Goal: Task Accomplishment & Management: Manage account settings

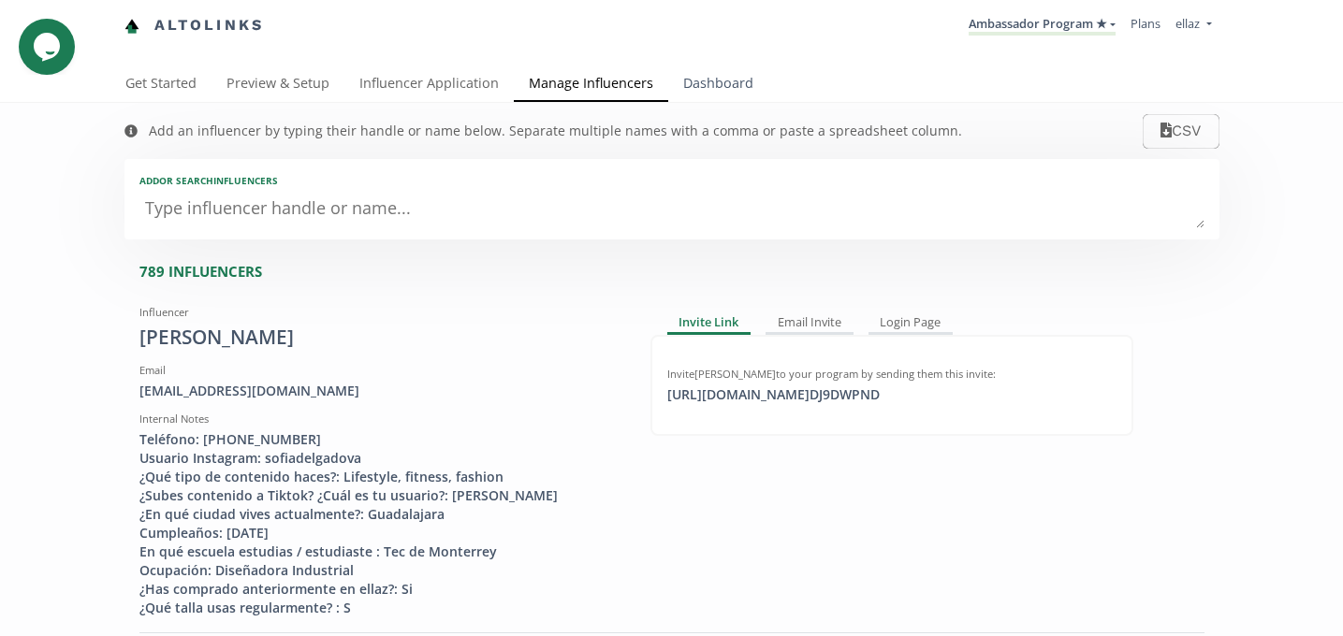
click at [710, 95] on link "Dashboard" at bounding box center [718, 84] width 100 height 37
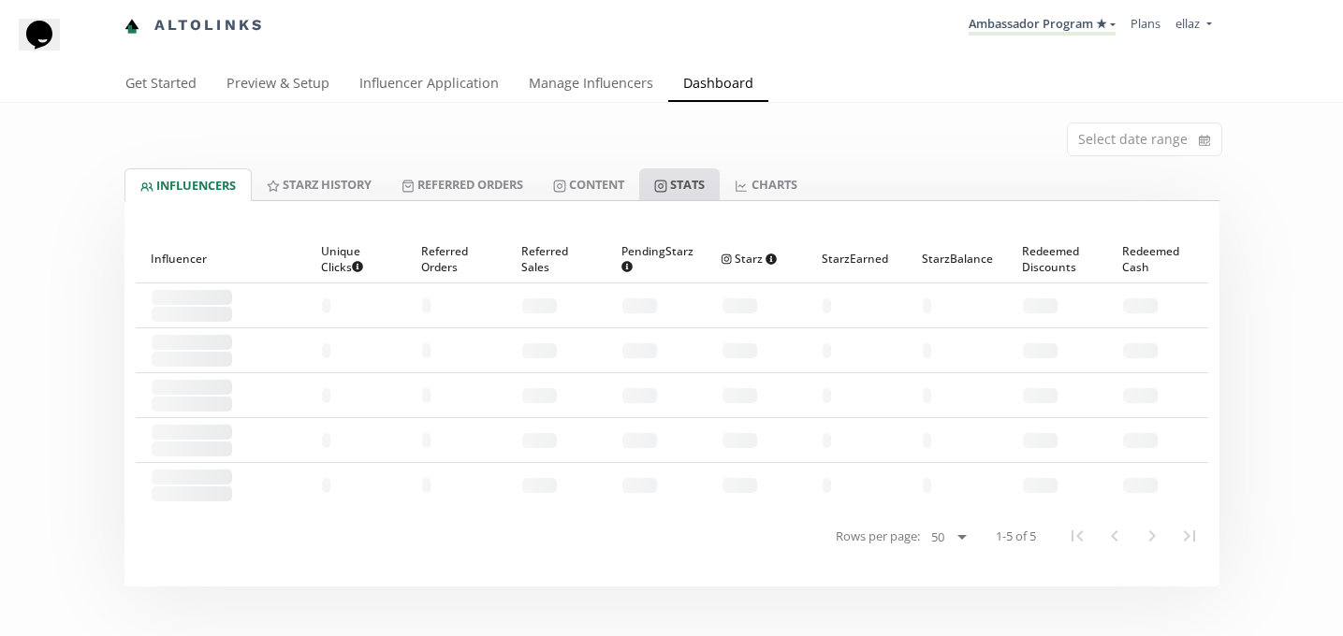
click at [677, 199] on link "Stats" at bounding box center [679, 184] width 80 height 32
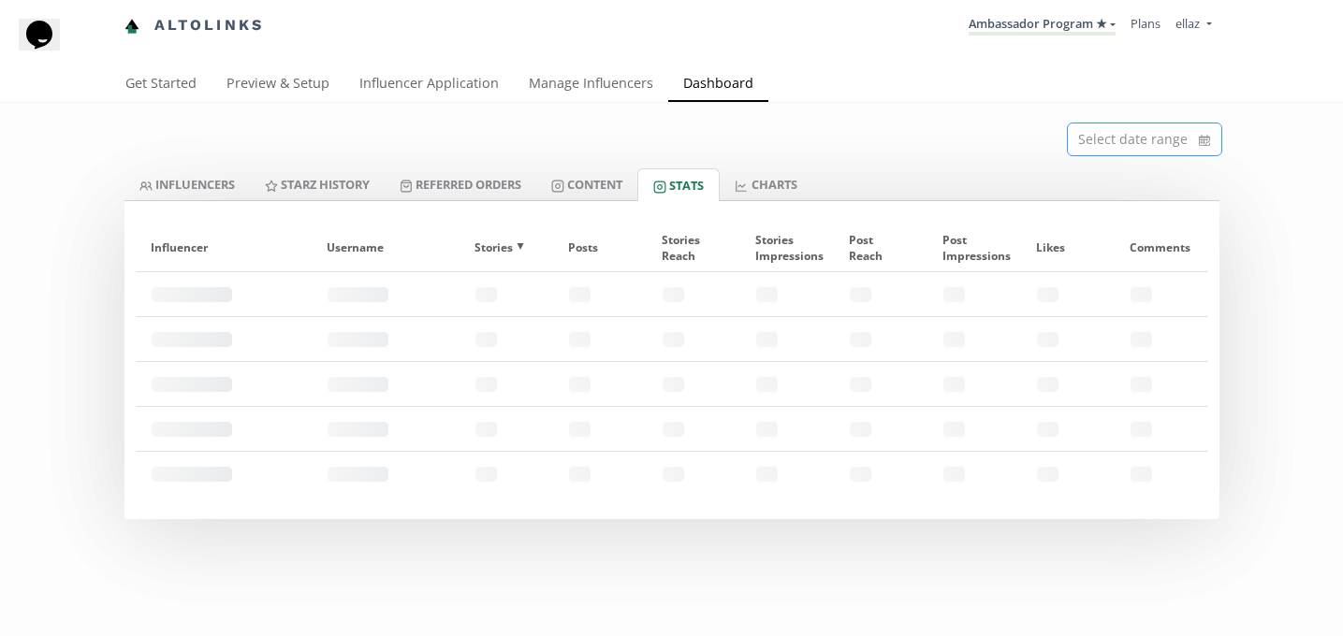
click at [1122, 153] on input at bounding box center [1145, 140] width 154 height 32
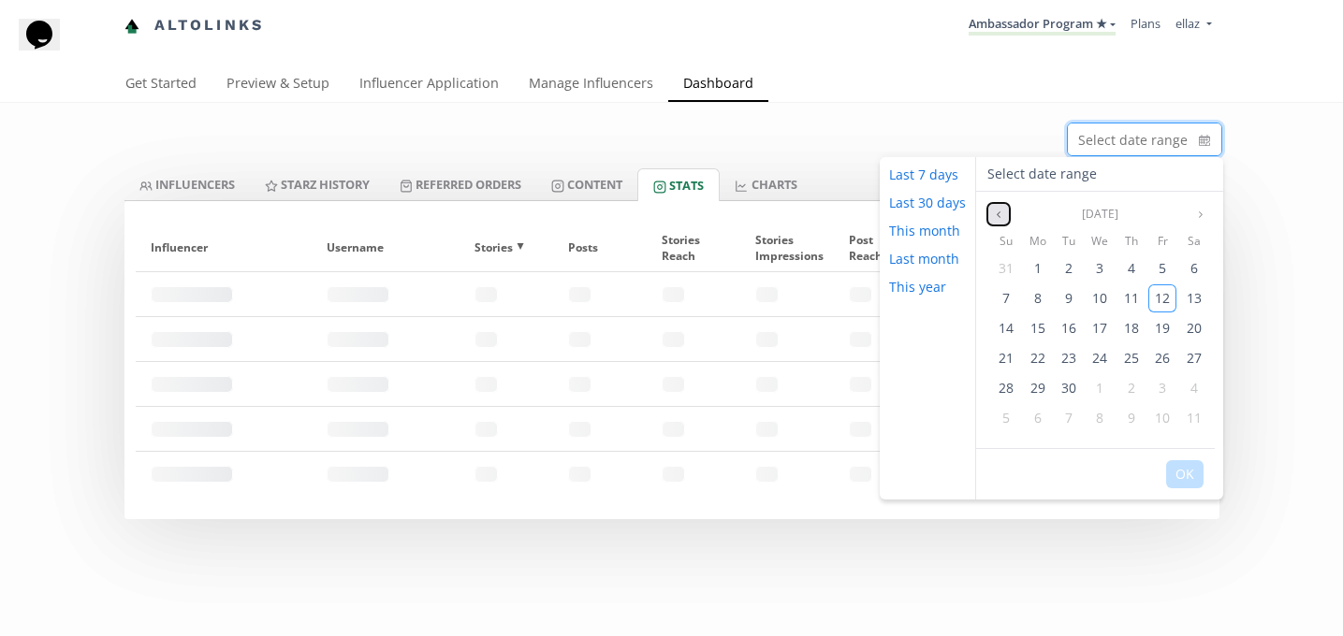
click at [997, 217] on icon "angle left" at bounding box center [998, 214] width 11 height 11
click at [1153, 268] on div "1" at bounding box center [1162, 269] width 28 height 28
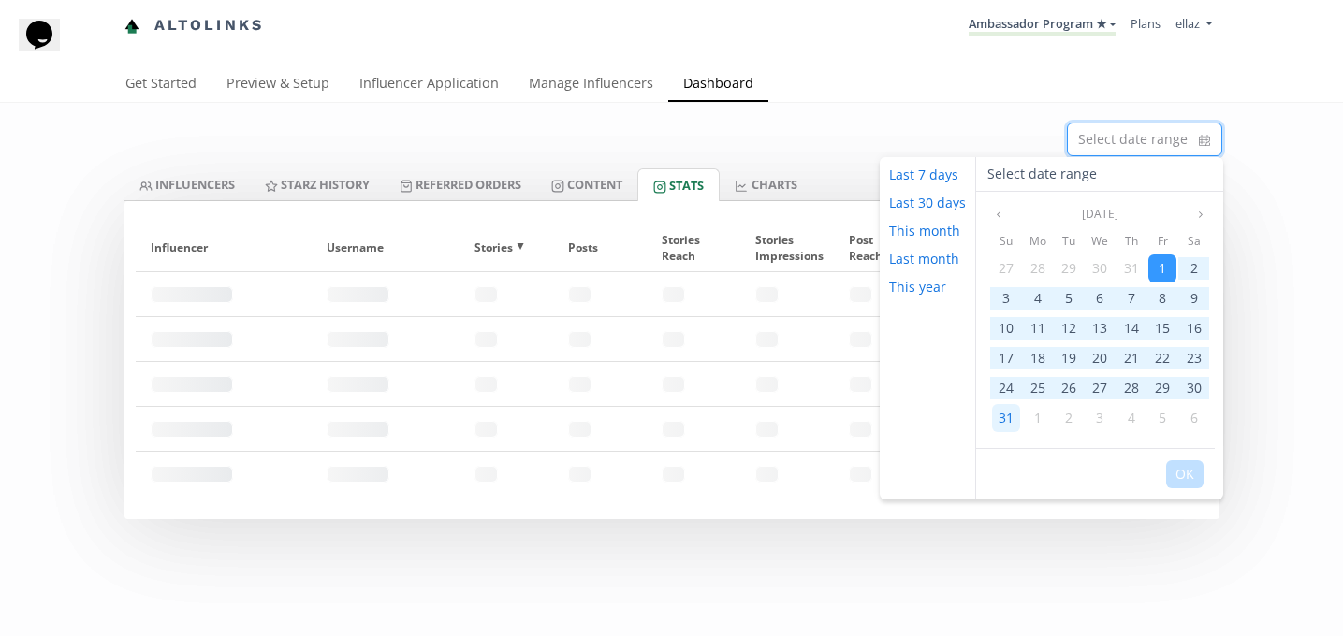
click at [1003, 417] on span "31" at bounding box center [1006, 418] width 15 height 18
click at [1183, 482] on button "OK" at bounding box center [1184, 475] width 37 height 28
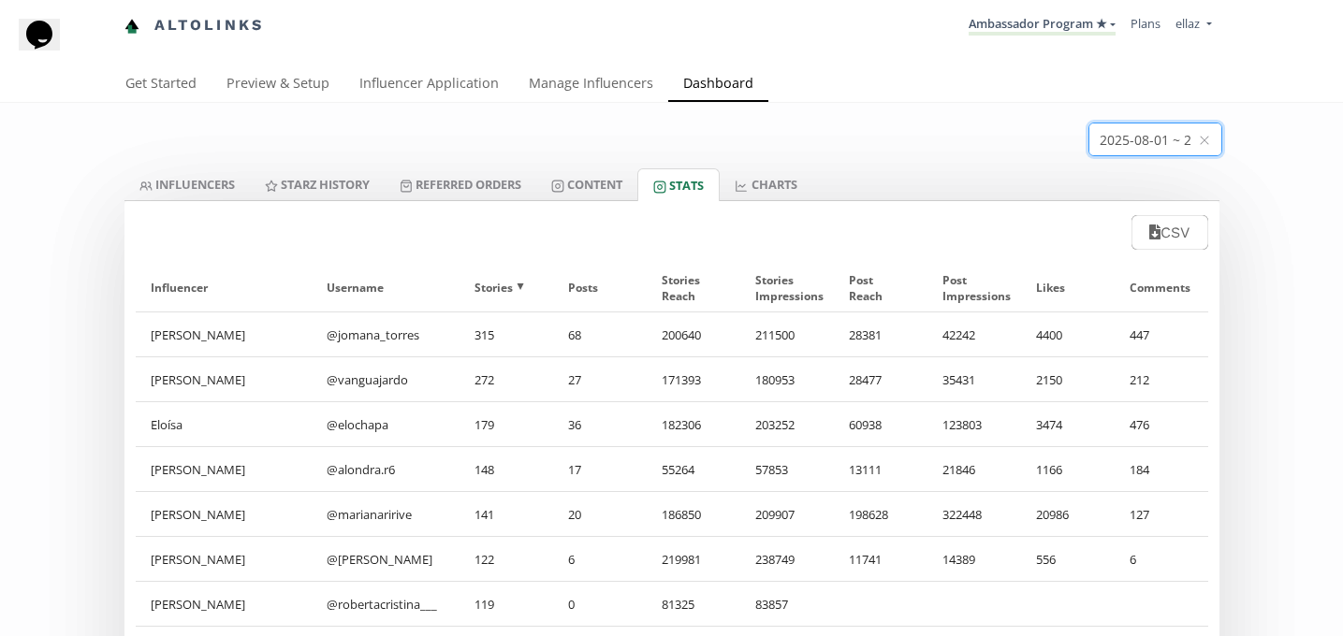
click at [1130, 149] on input at bounding box center [1156, 140] width 132 height 32
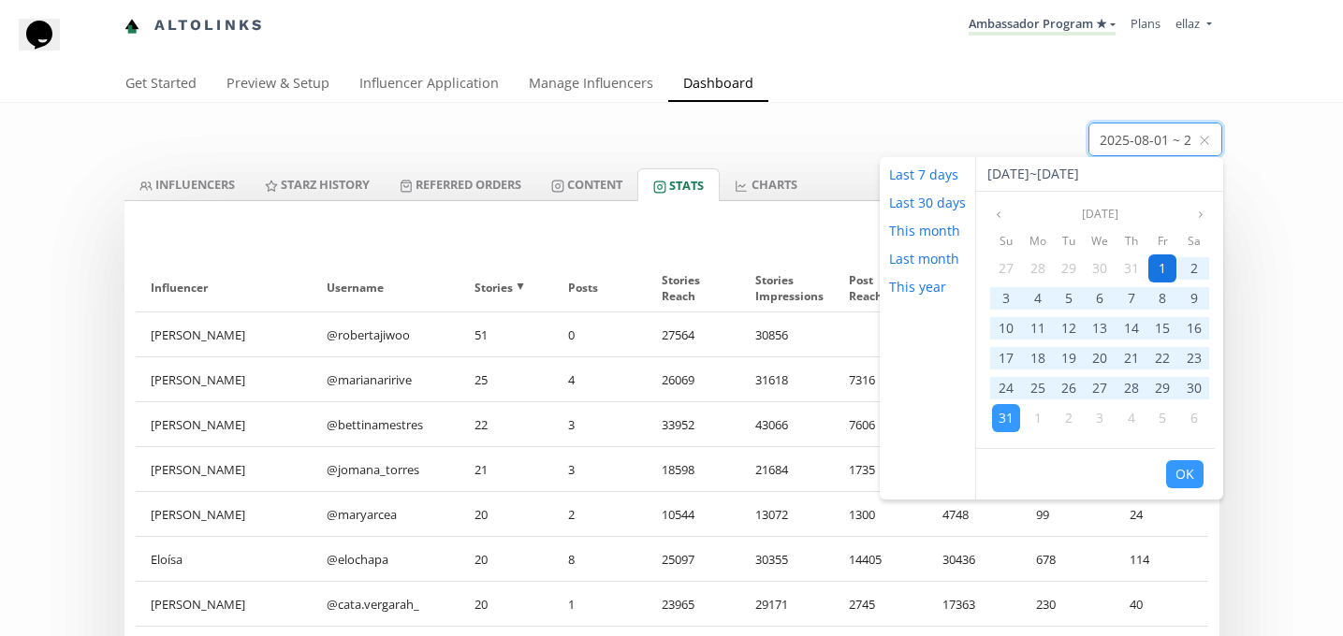
click at [1156, 259] on div "1" at bounding box center [1162, 269] width 28 height 28
click at [1000, 424] on span "31" at bounding box center [1006, 418] width 15 height 18
click at [1180, 471] on button "OK" at bounding box center [1184, 475] width 37 height 28
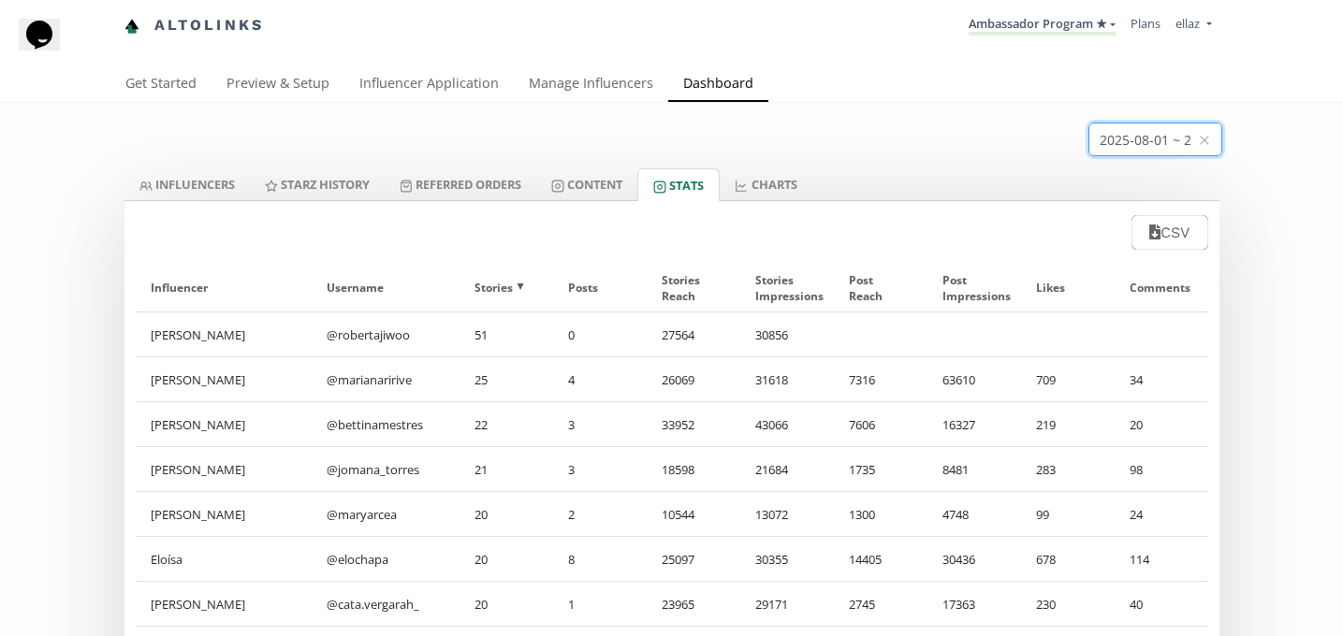
click at [1094, 144] on input at bounding box center [1156, 140] width 132 height 32
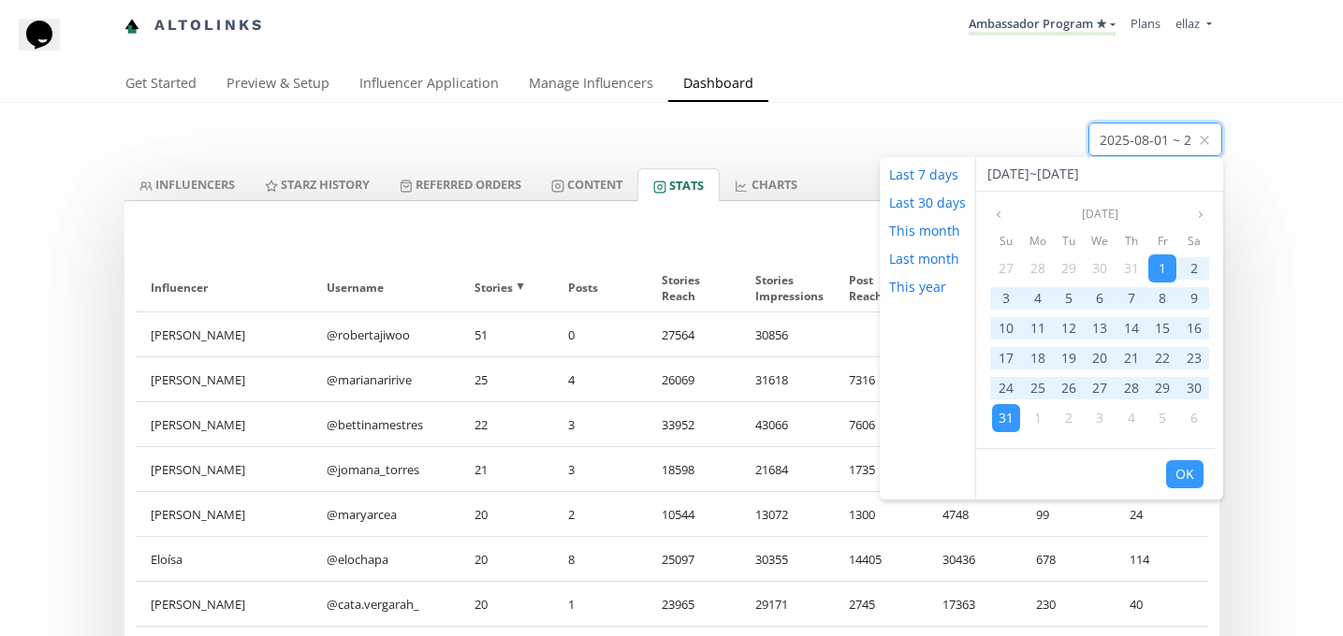
click at [985, 212] on div "Aug 2025" at bounding box center [1099, 214] width 247 height 22
click at [993, 212] on icon "angle left" at bounding box center [998, 214] width 11 height 11
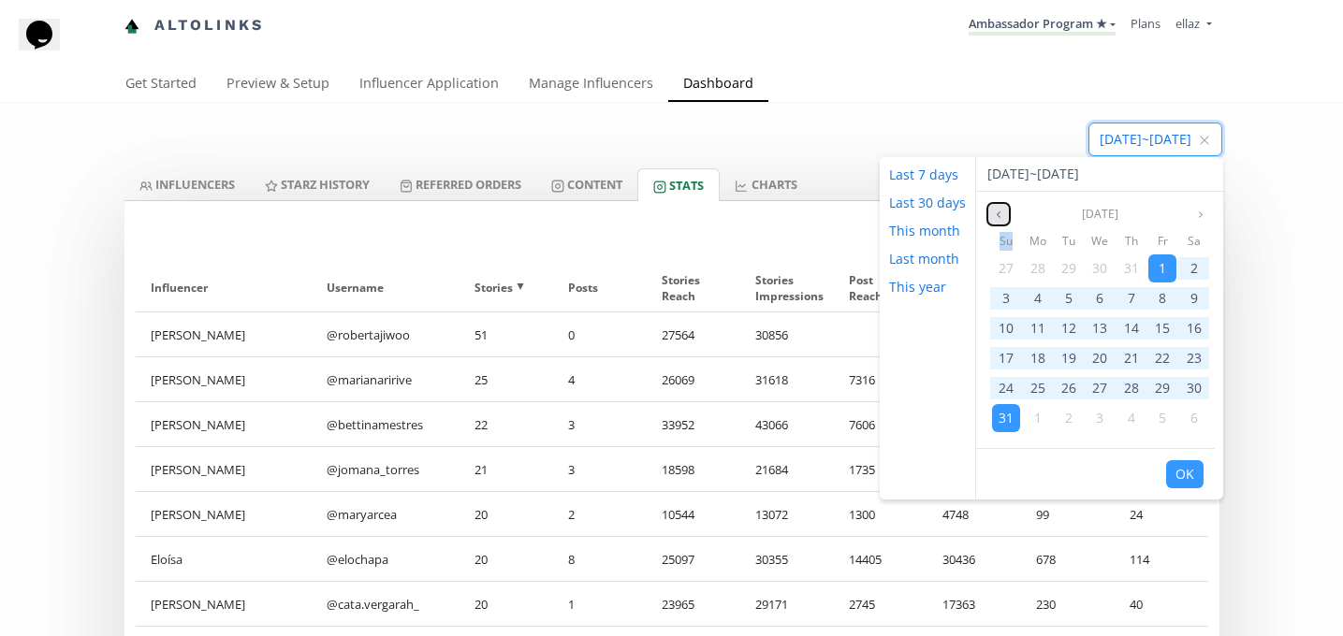
click at [993, 212] on icon "angle left" at bounding box center [998, 214] width 11 height 11
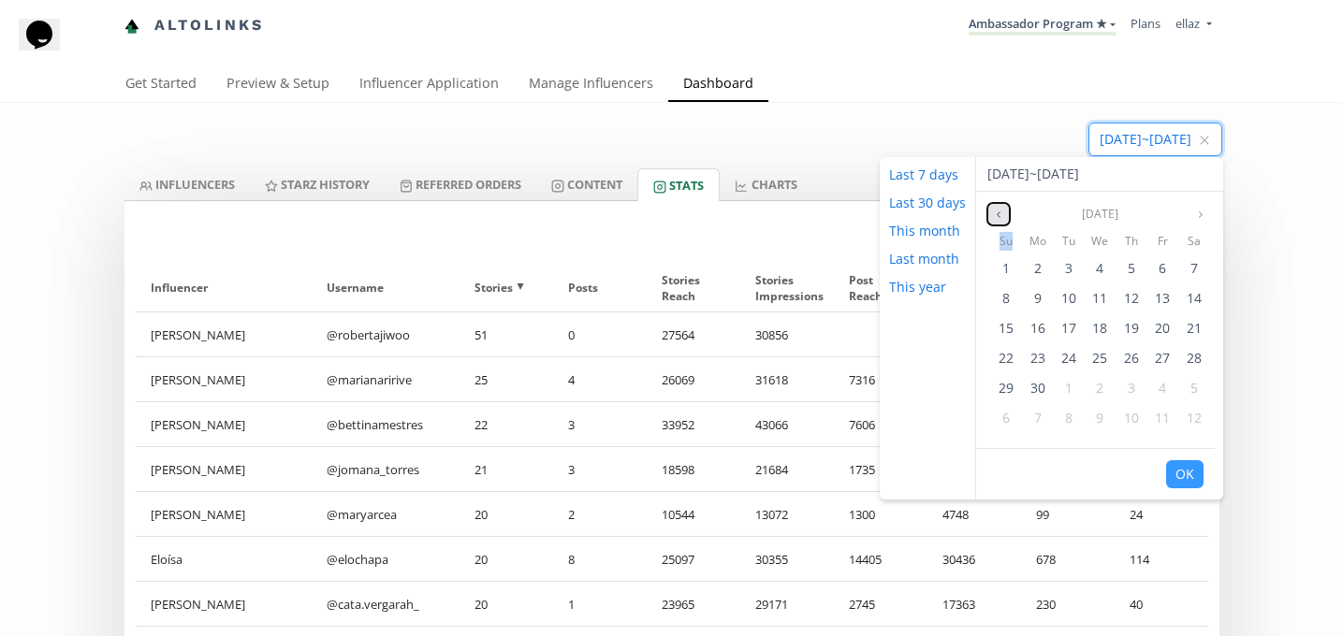
click at [993, 212] on icon "angle left" at bounding box center [998, 214] width 11 height 11
click at [1137, 267] on div "1" at bounding box center [1132, 269] width 28 height 28
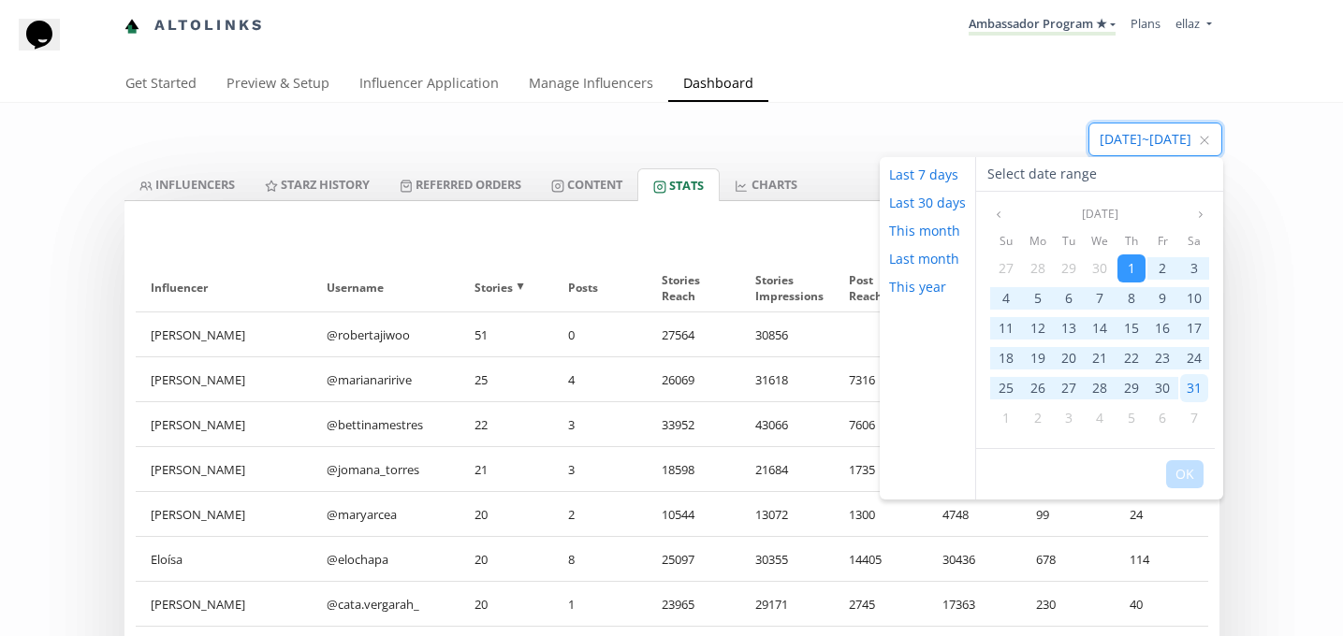
click at [1187, 388] on span "31" at bounding box center [1194, 388] width 15 height 18
click at [1195, 481] on button "OK" at bounding box center [1184, 475] width 37 height 28
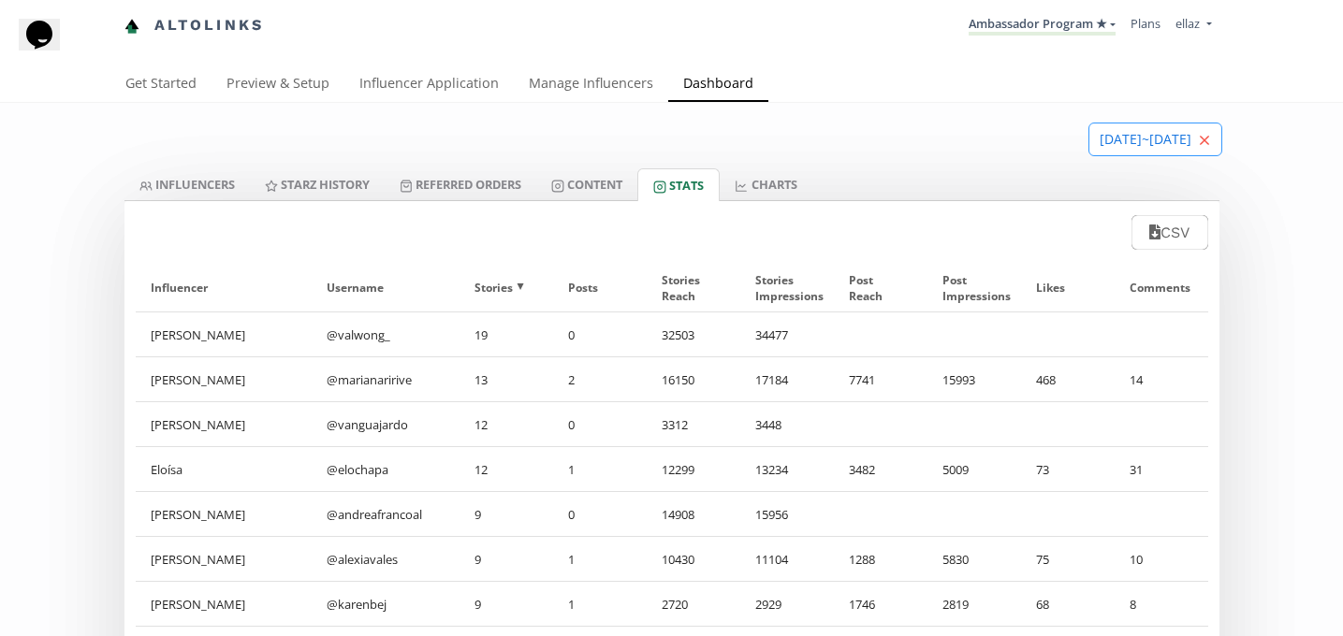
click at [1203, 144] on icon "close" at bounding box center [1204, 140] width 11 height 11
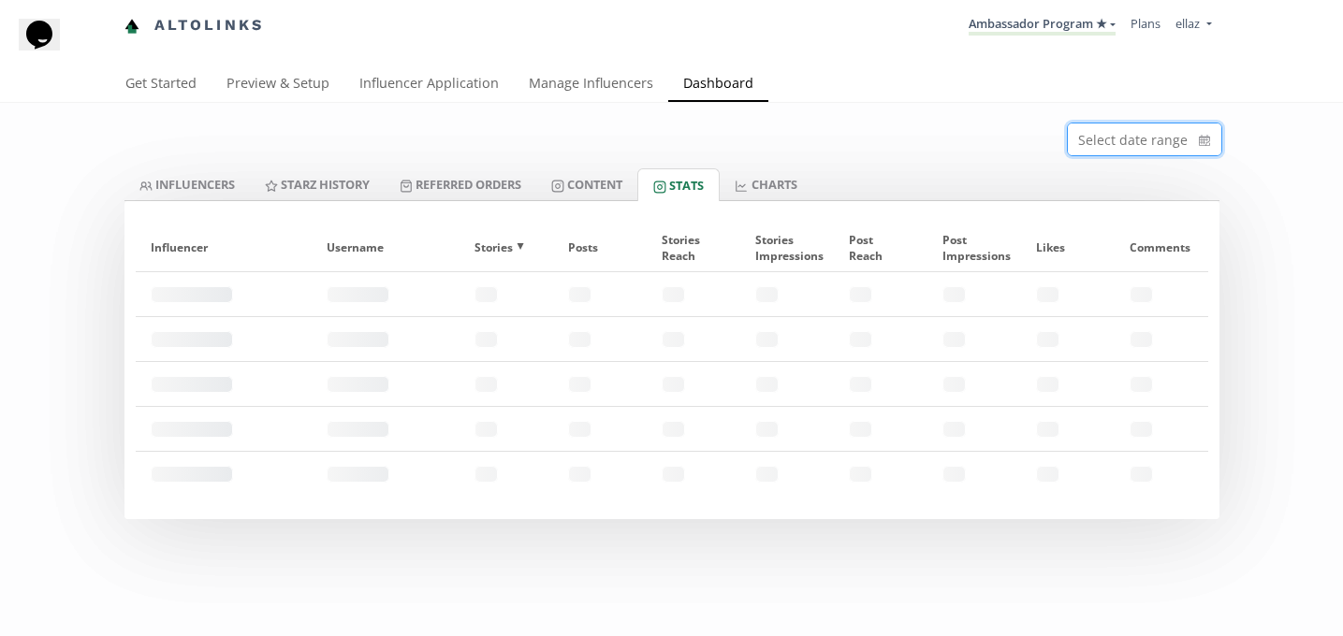
click at [1197, 147] on input at bounding box center [1145, 140] width 154 height 32
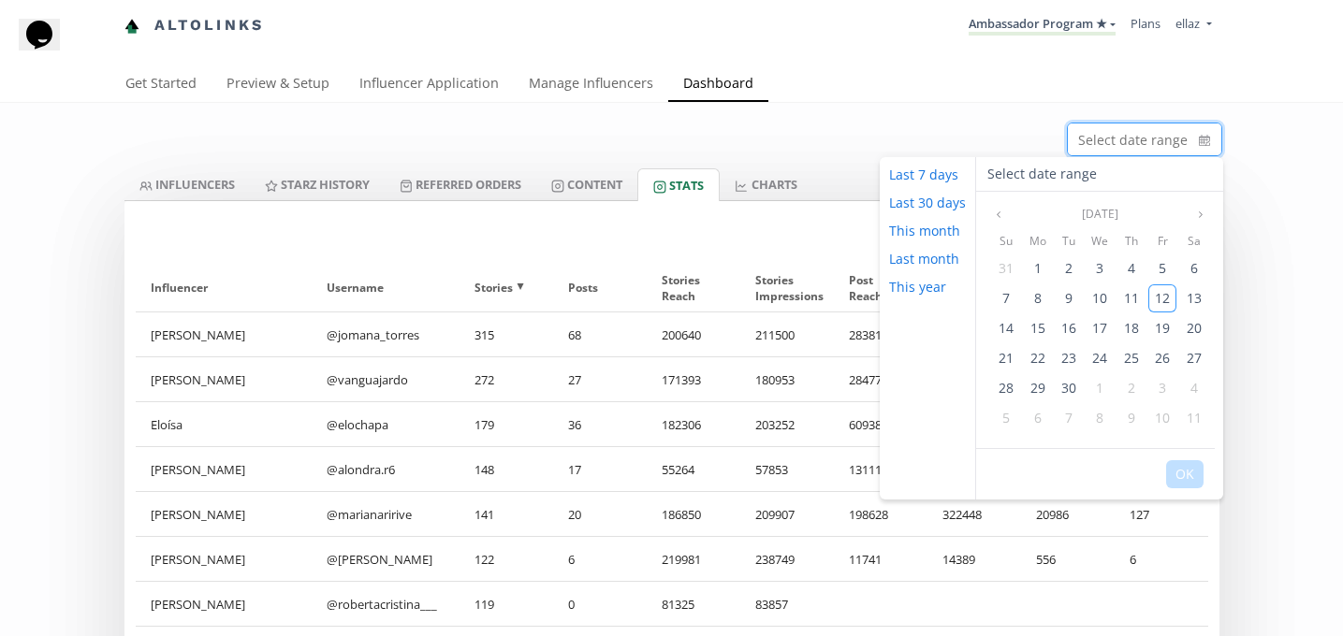
click at [1202, 147] on icon "calendar" at bounding box center [1204, 140] width 11 height 19
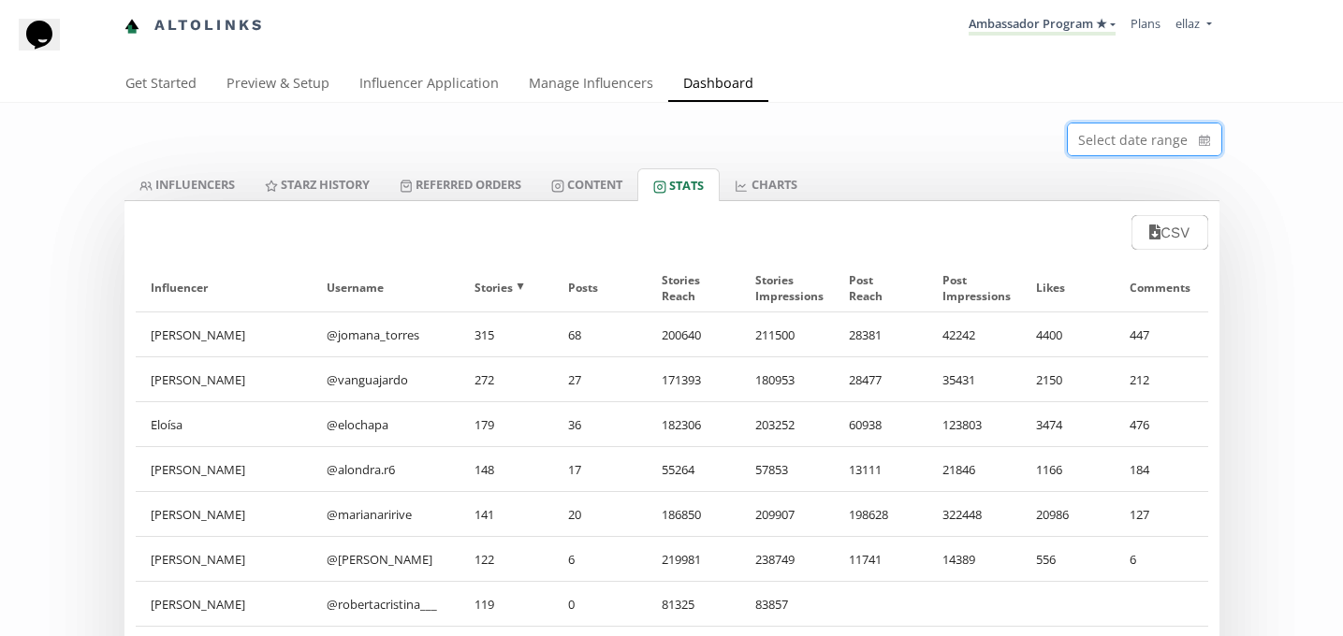
click at [1203, 149] on icon "calendar" at bounding box center [1204, 140] width 11 height 19
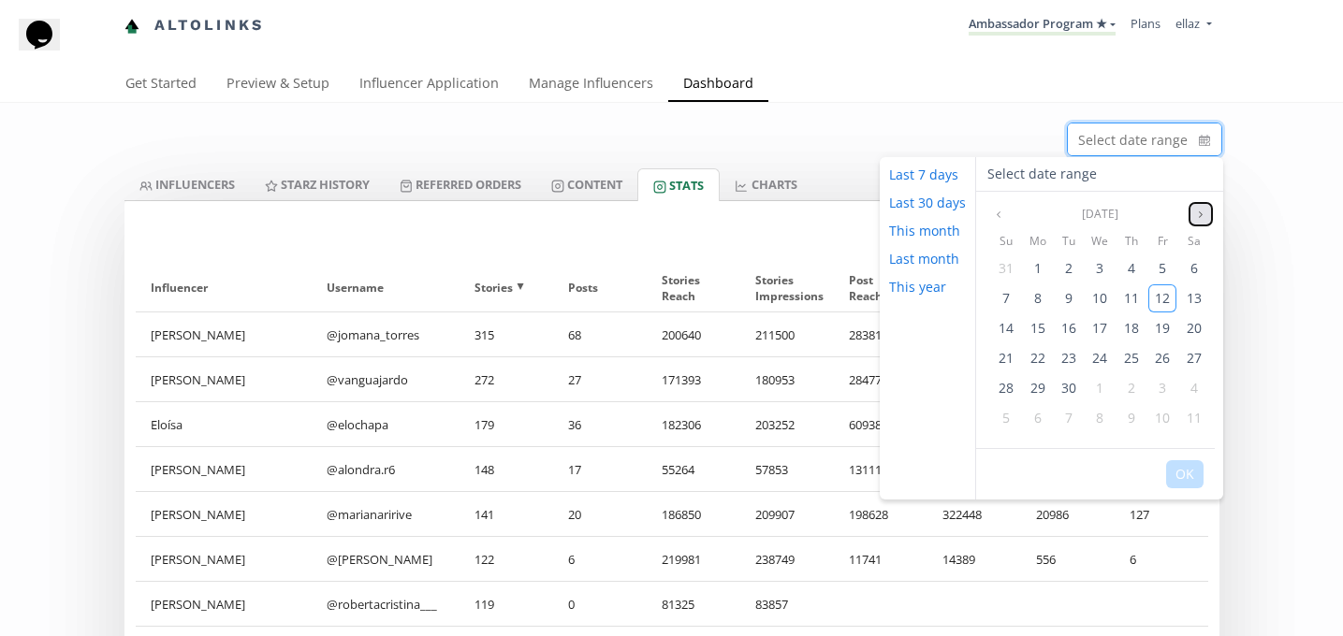
click at [1199, 223] on button "Next month" at bounding box center [1201, 214] width 22 height 22
click at [1191, 271] on span "1" at bounding box center [1194, 268] width 7 height 18
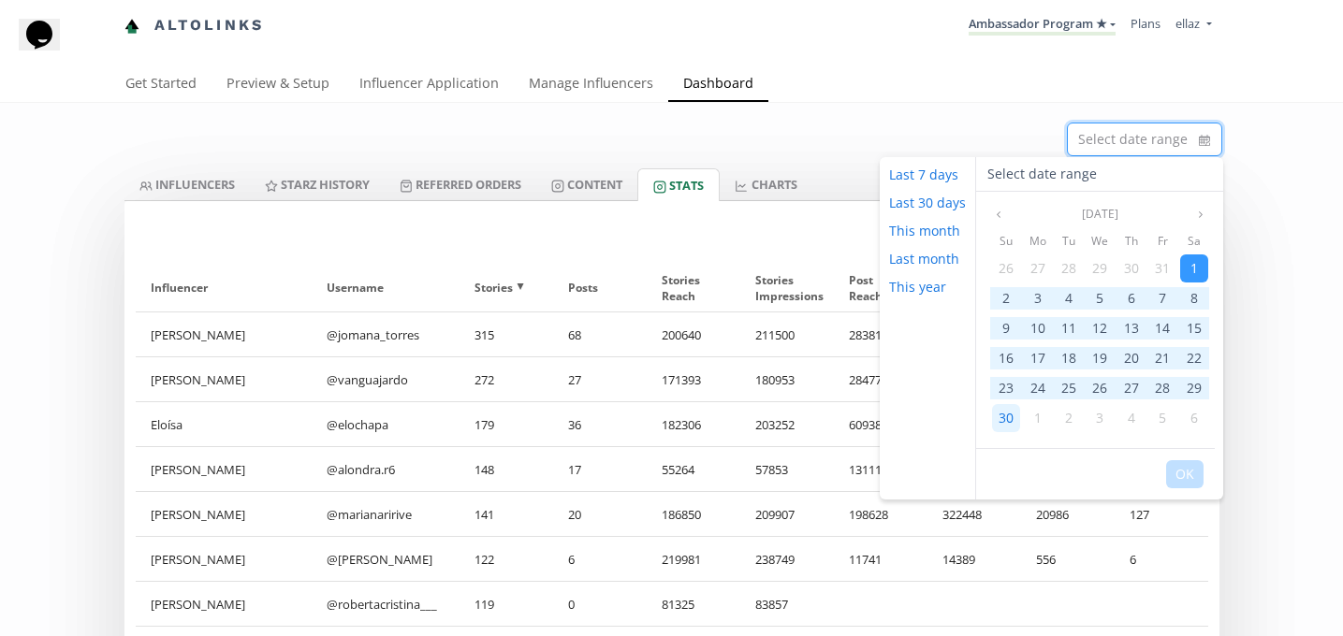
click at [1003, 425] on span "30" at bounding box center [1006, 418] width 15 height 18
click at [1180, 482] on button "OK" at bounding box center [1184, 475] width 37 height 28
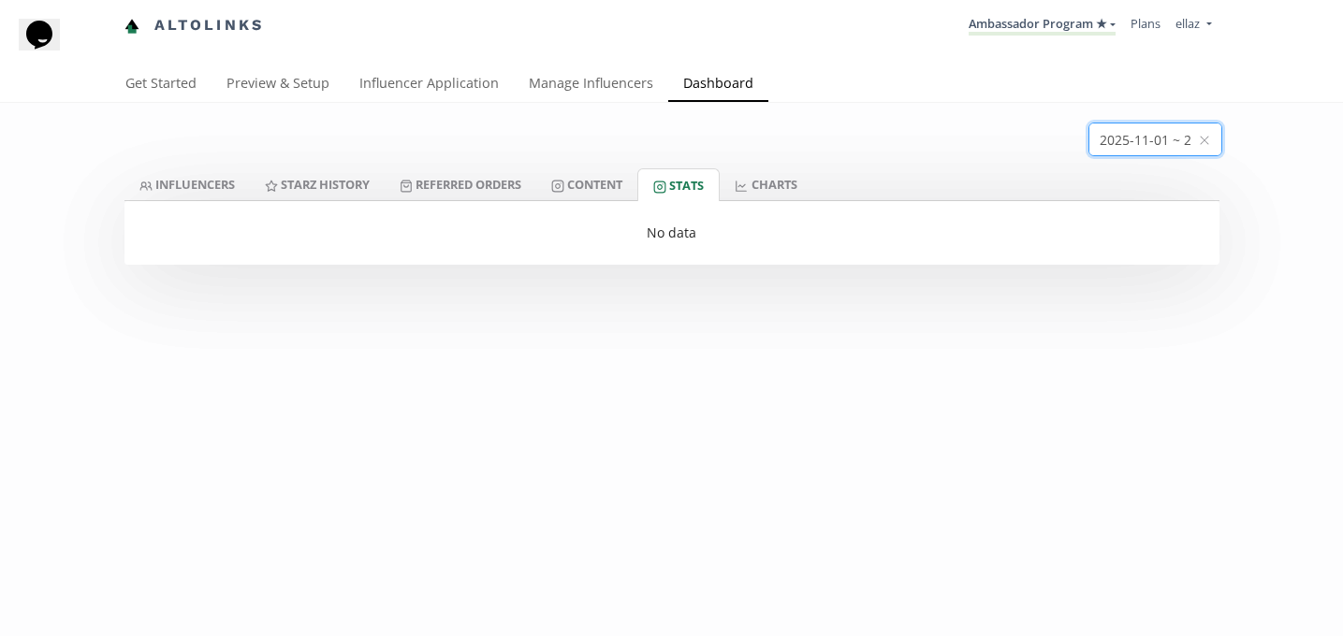
click at [1194, 148] on input at bounding box center [1156, 140] width 132 height 32
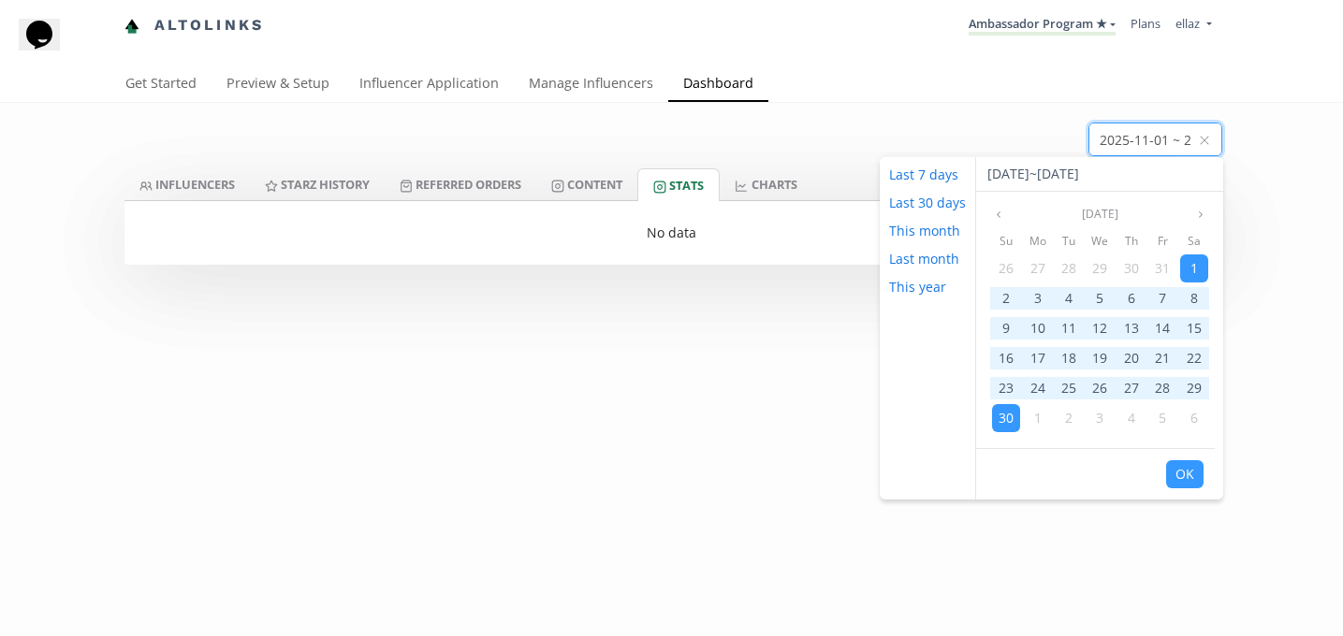
click at [1004, 229] on div "Su" at bounding box center [1005, 241] width 31 height 24
click at [1003, 223] on button "Previous month" at bounding box center [998, 214] width 22 height 22
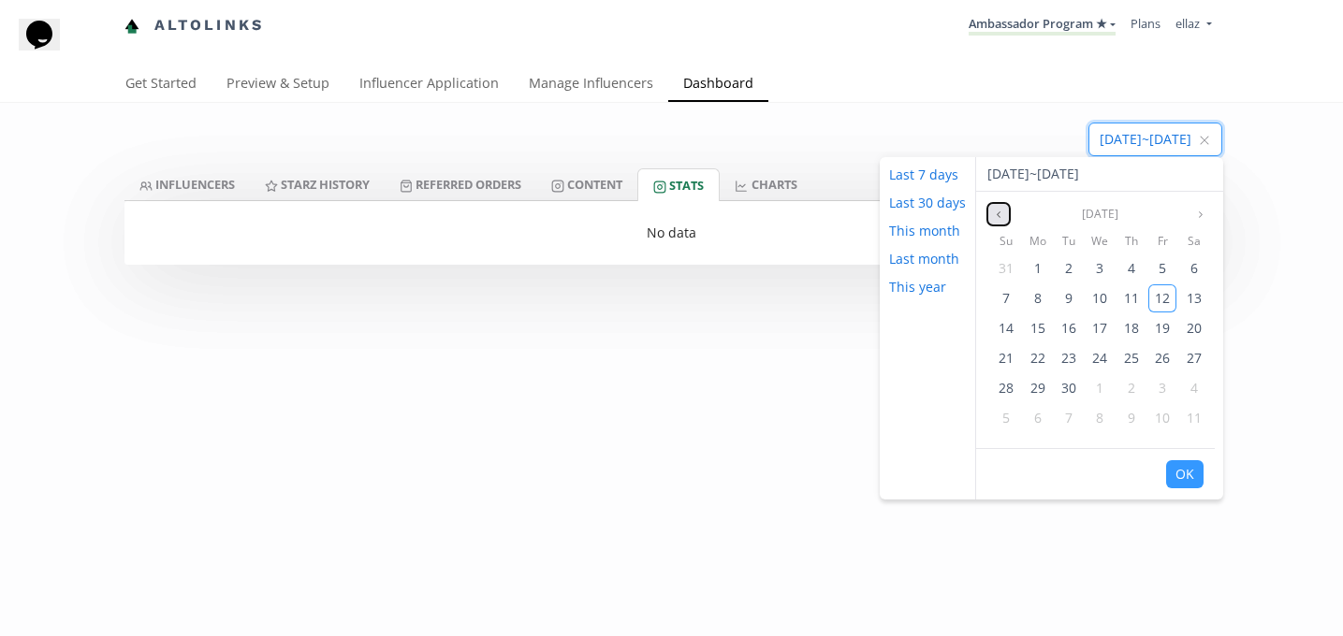
click at [1003, 223] on button "Previous month" at bounding box center [998, 214] width 22 height 22
click at [1015, 261] on div "1" at bounding box center [1006, 269] width 28 height 28
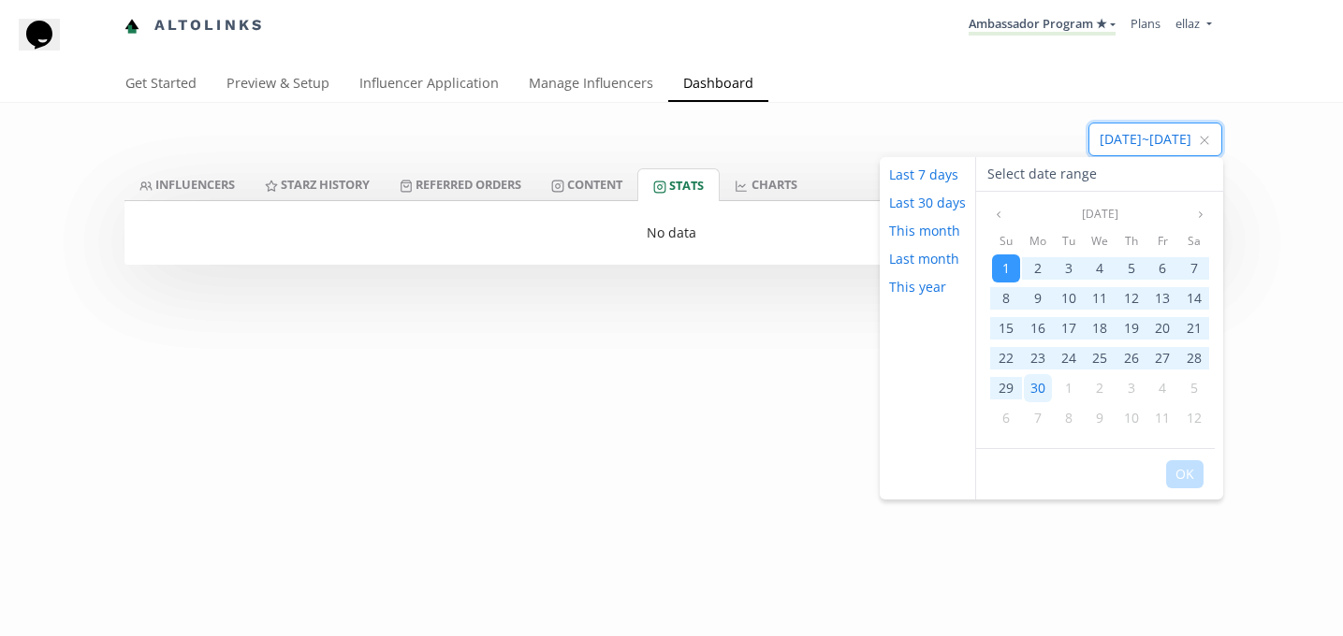
click at [1043, 375] on div "30" at bounding box center [1038, 388] width 28 height 28
click at [1194, 475] on button "OK" at bounding box center [1184, 475] width 37 height 28
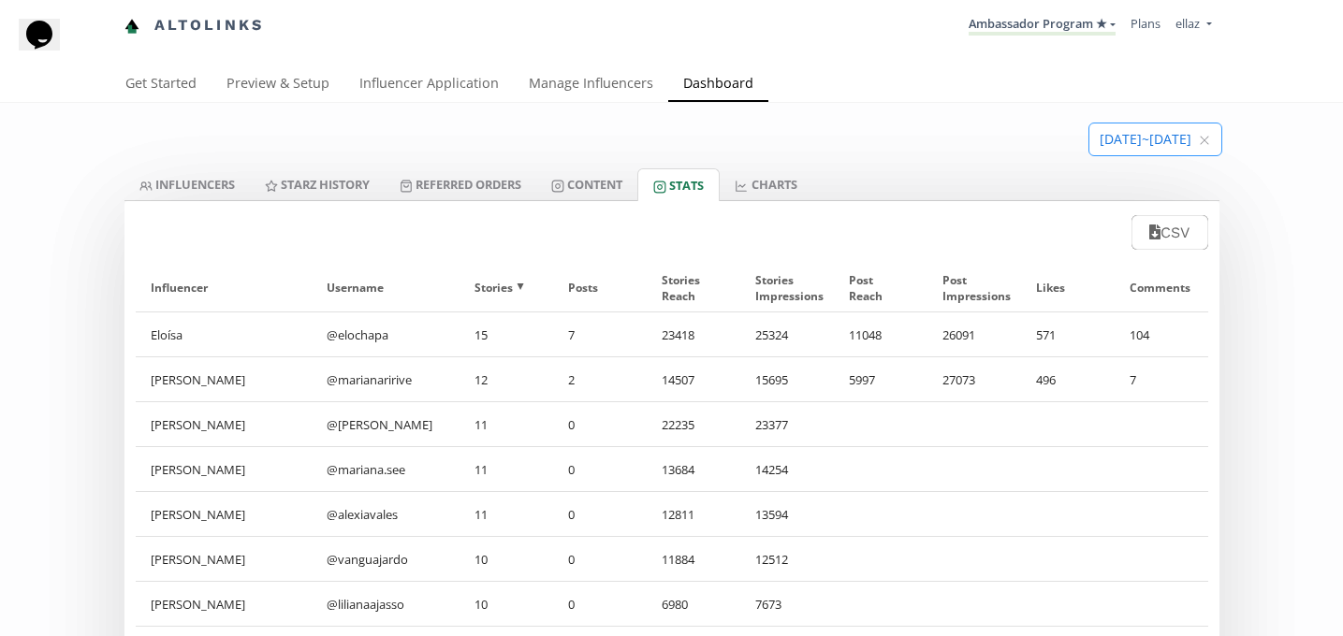
click at [1193, 147] on input at bounding box center [1156, 140] width 132 height 32
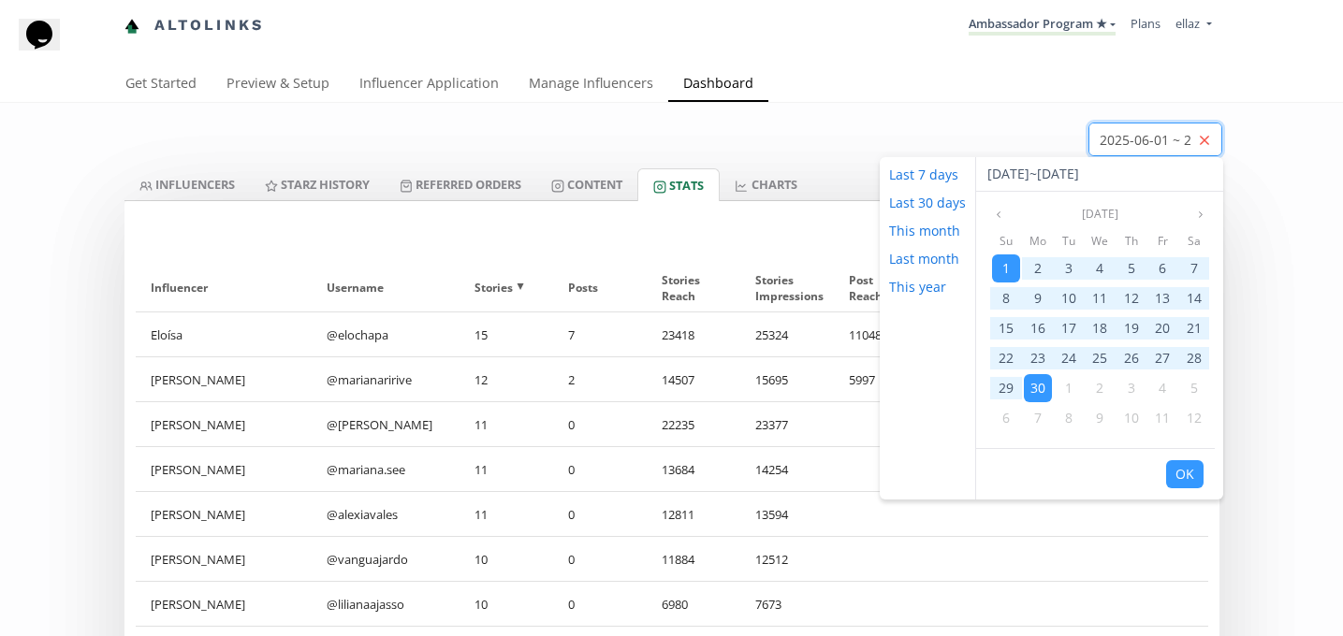
click at [1202, 144] on icon "close" at bounding box center [1204, 140] width 11 height 11
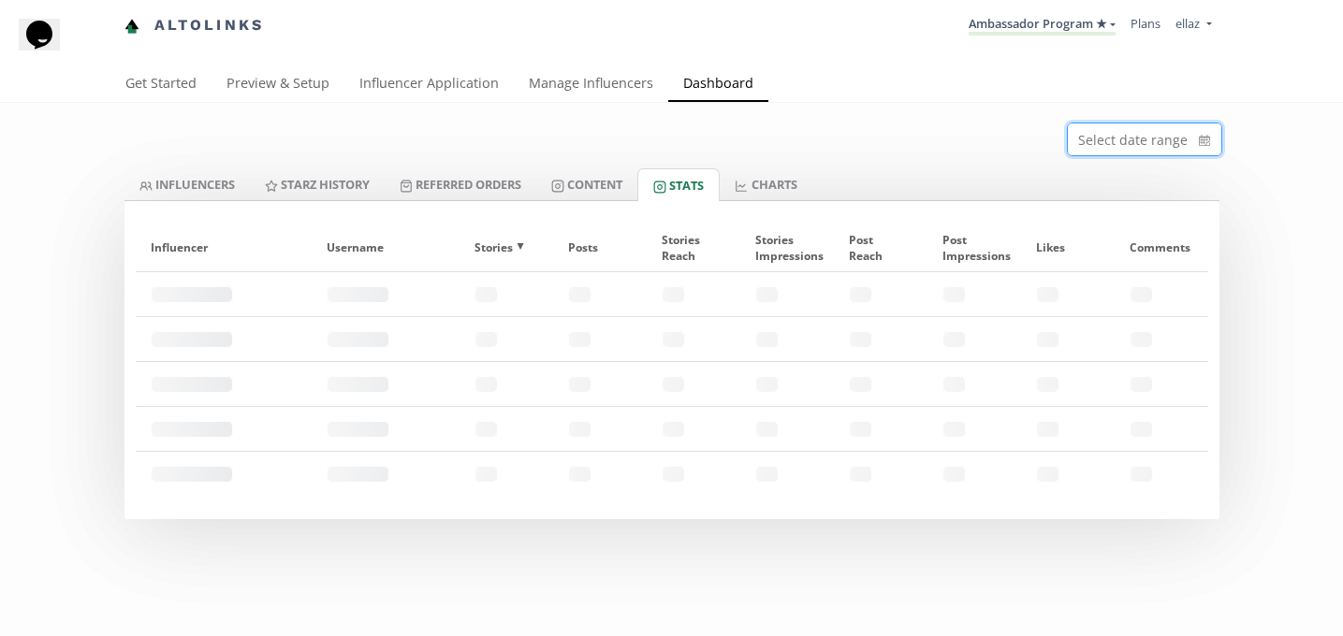
click at [1193, 138] on input at bounding box center [1145, 140] width 154 height 32
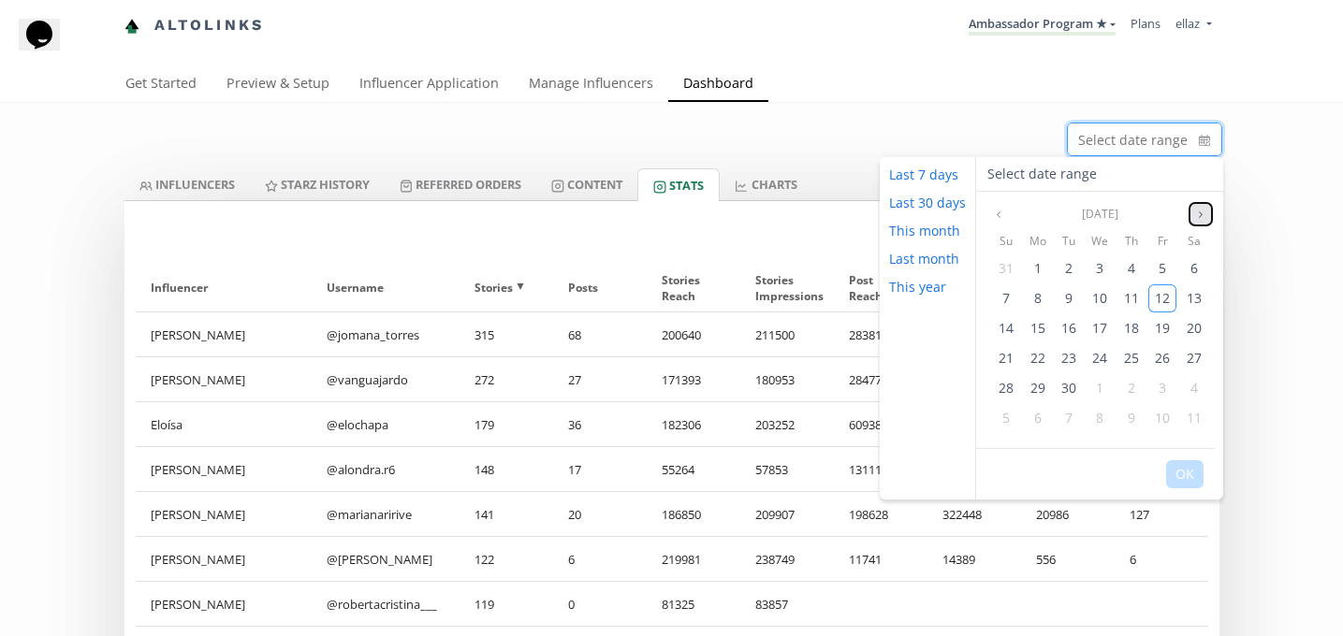
click at [1204, 215] on icon "angle right" at bounding box center [1200, 214] width 11 height 11
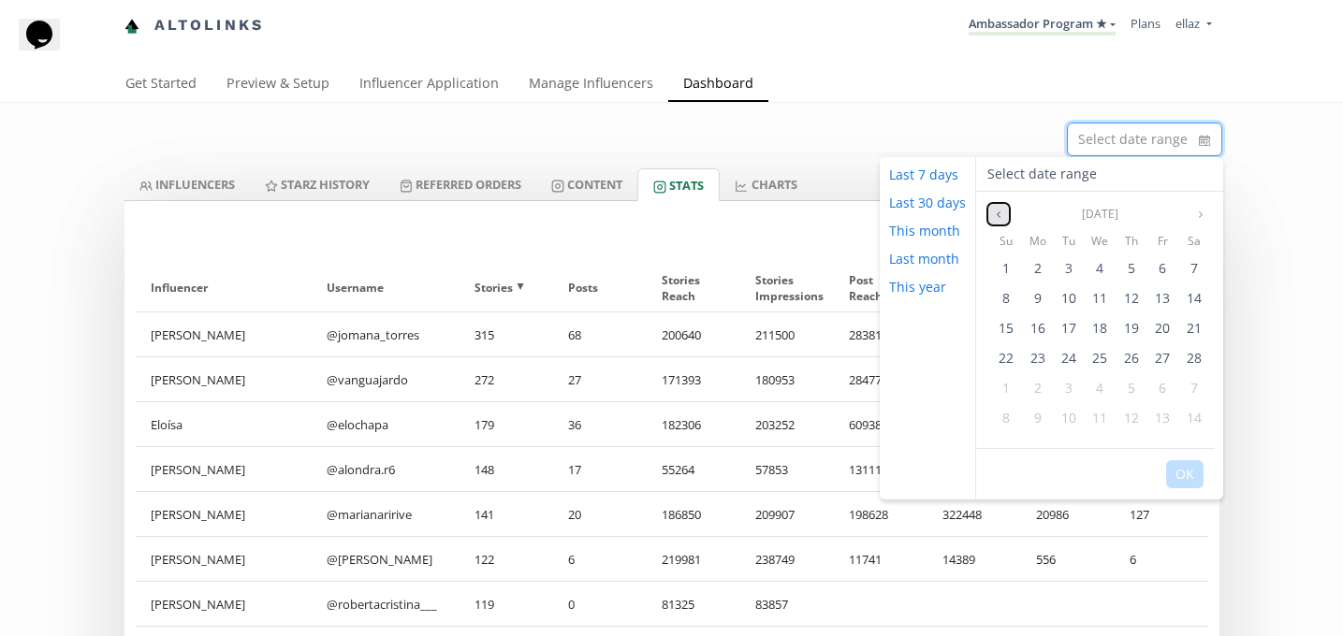
click at [1005, 214] on button "Previous month" at bounding box center [998, 214] width 22 height 22
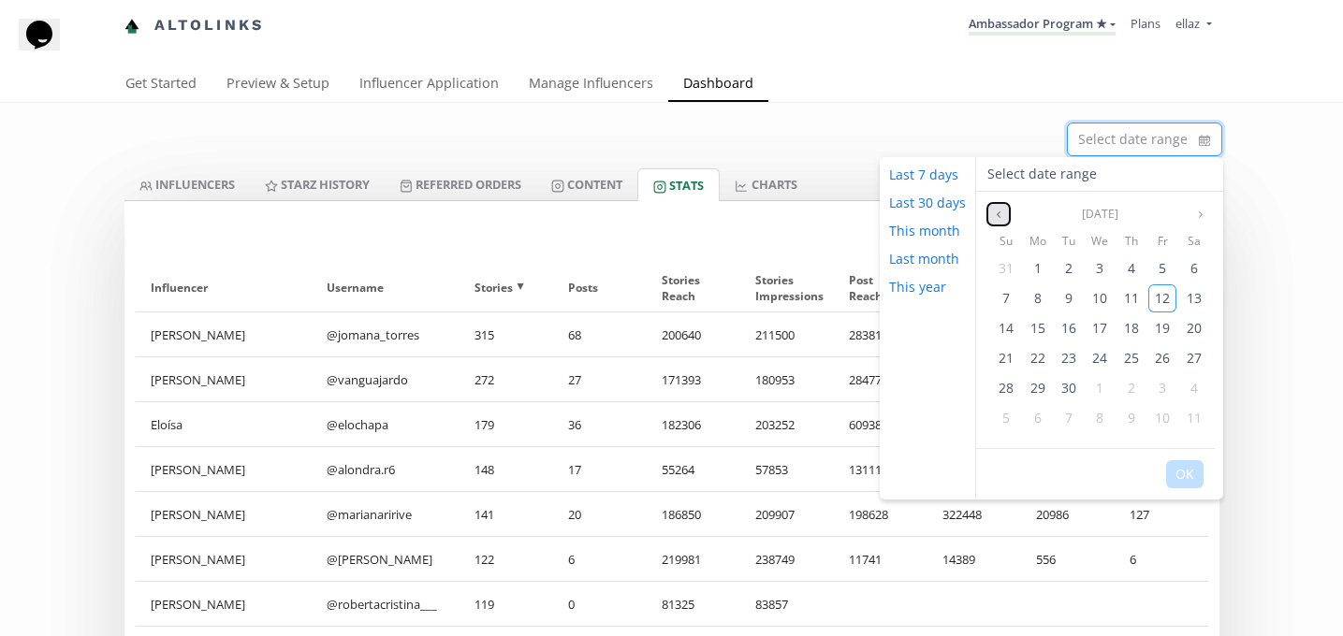
click at [1005, 214] on button "Previous month" at bounding box center [998, 214] width 22 height 22
click at [1200, 219] on icon "angle right" at bounding box center [1200, 214] width 11 height 11
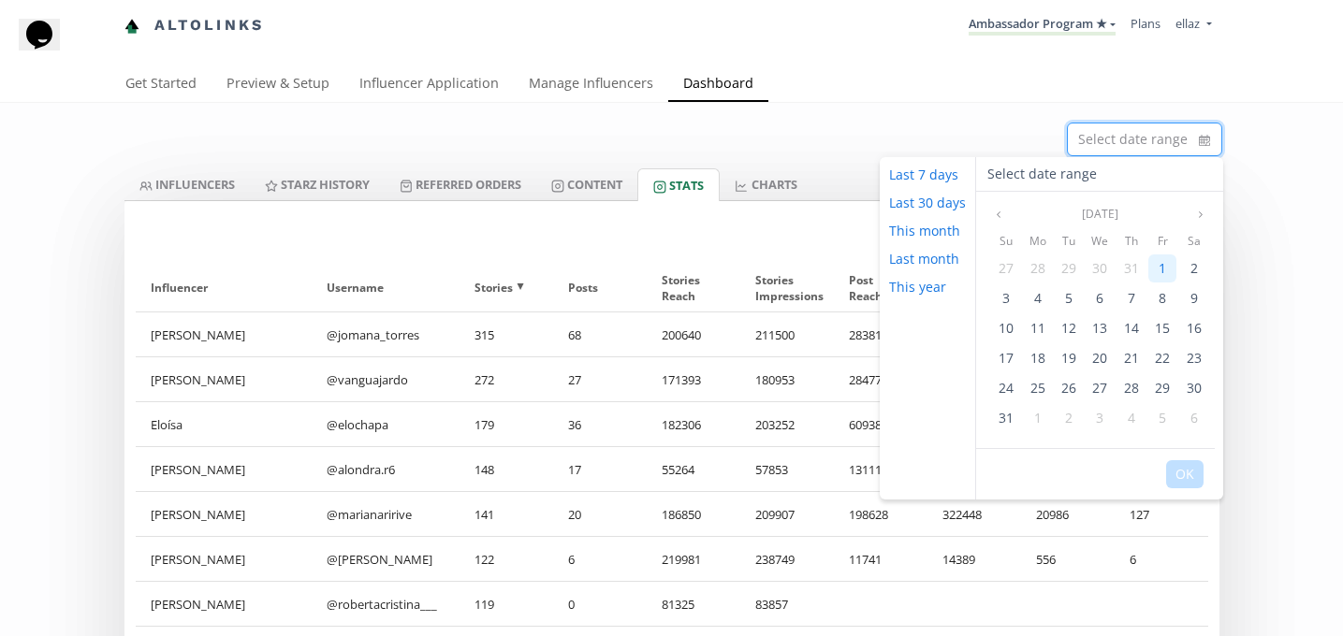
click at [1161, 270] on span "1" at bounding box center [1162, 268] width 7 height 18
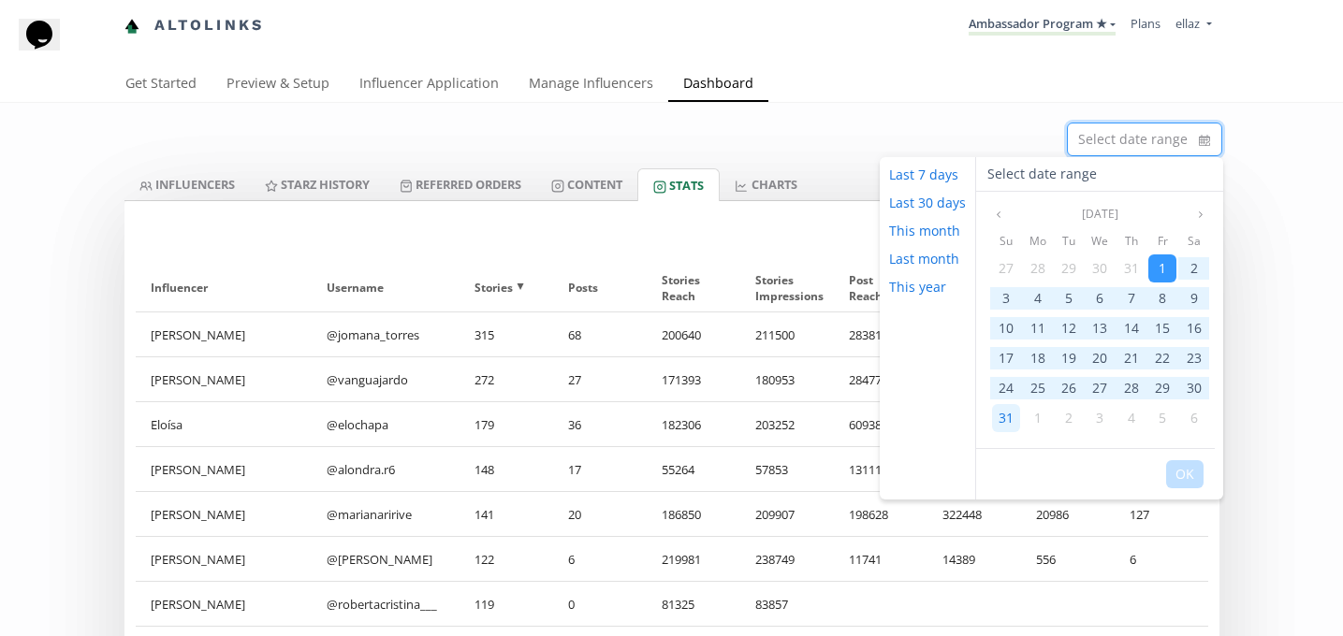
click at [1014, 420] on div "31" at bounding box center [1006, 418] width 28 height 28
click at [1183, 478] on button "OK" at bounding box center [1184, 475] width 37 height 28
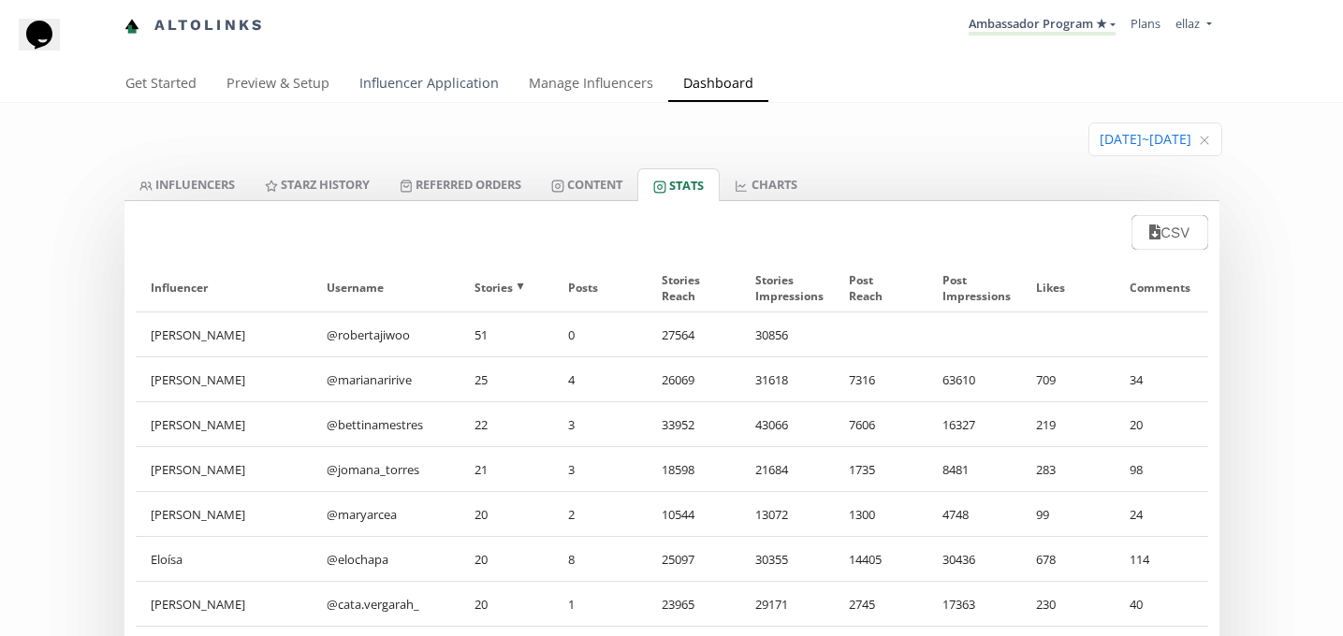
click at [387, 84] on link "Influencer Application" at bounding box center [428, 84] width 169 height 37
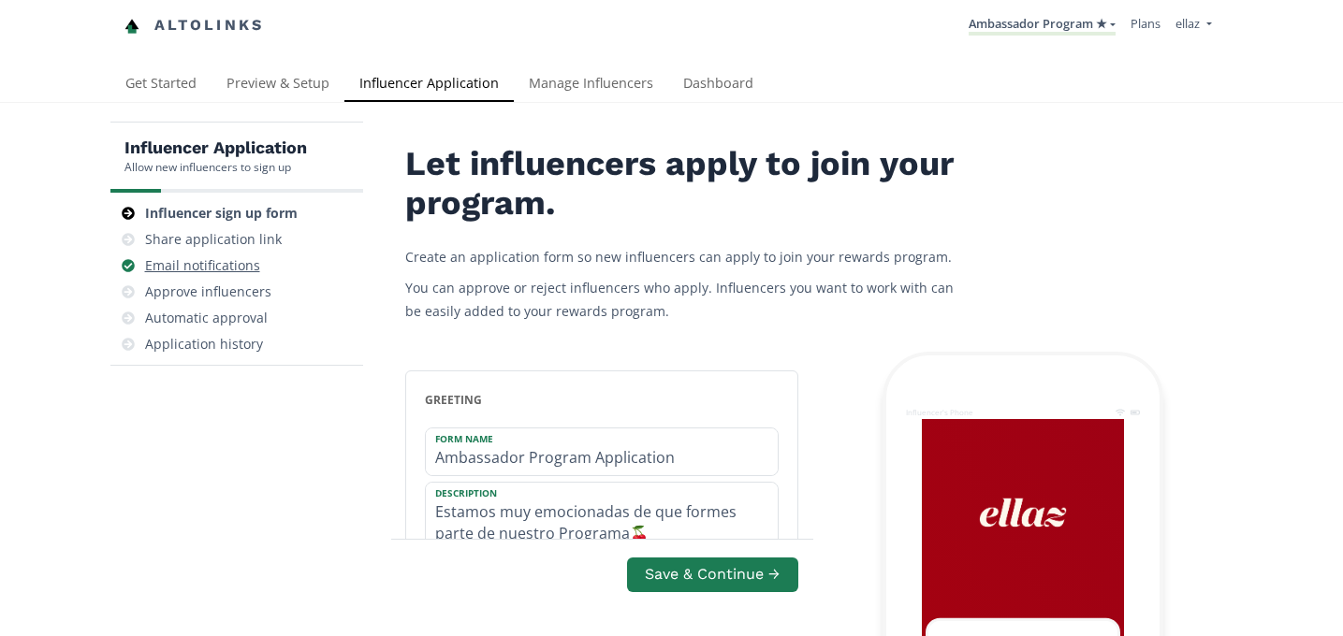
click at [221, 262] on div "Email notifications" at bounding box center [202, 265] width 115 height 19
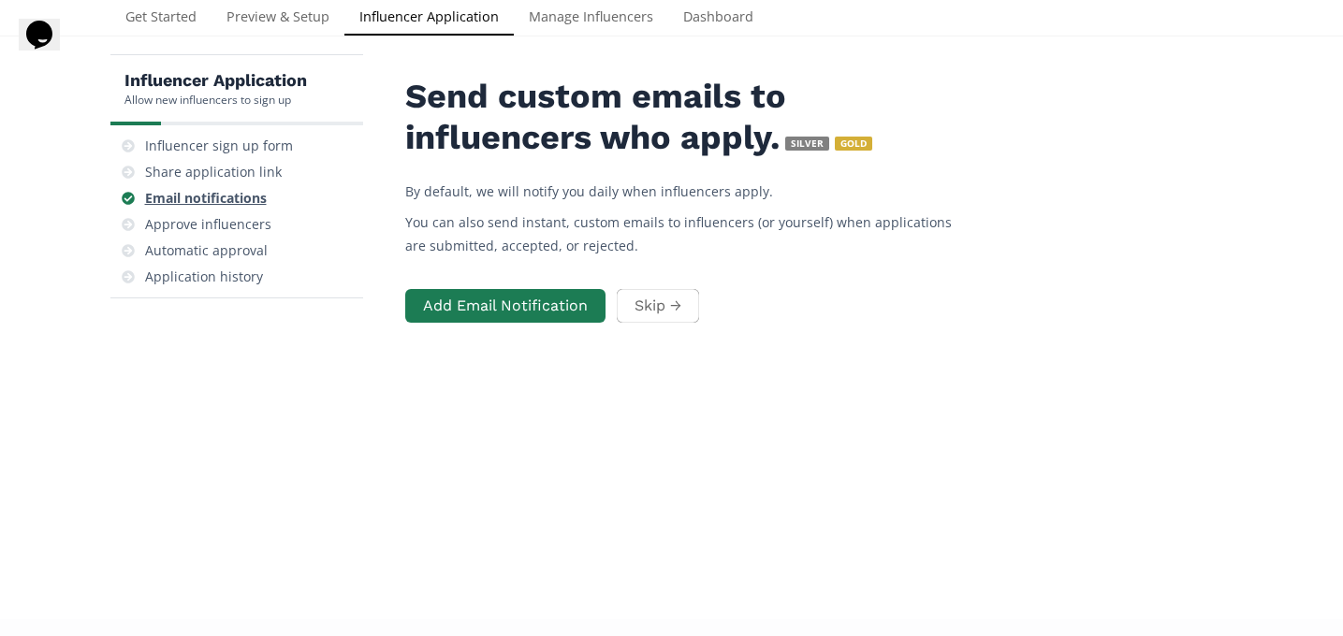
scroll to position [75, 0]
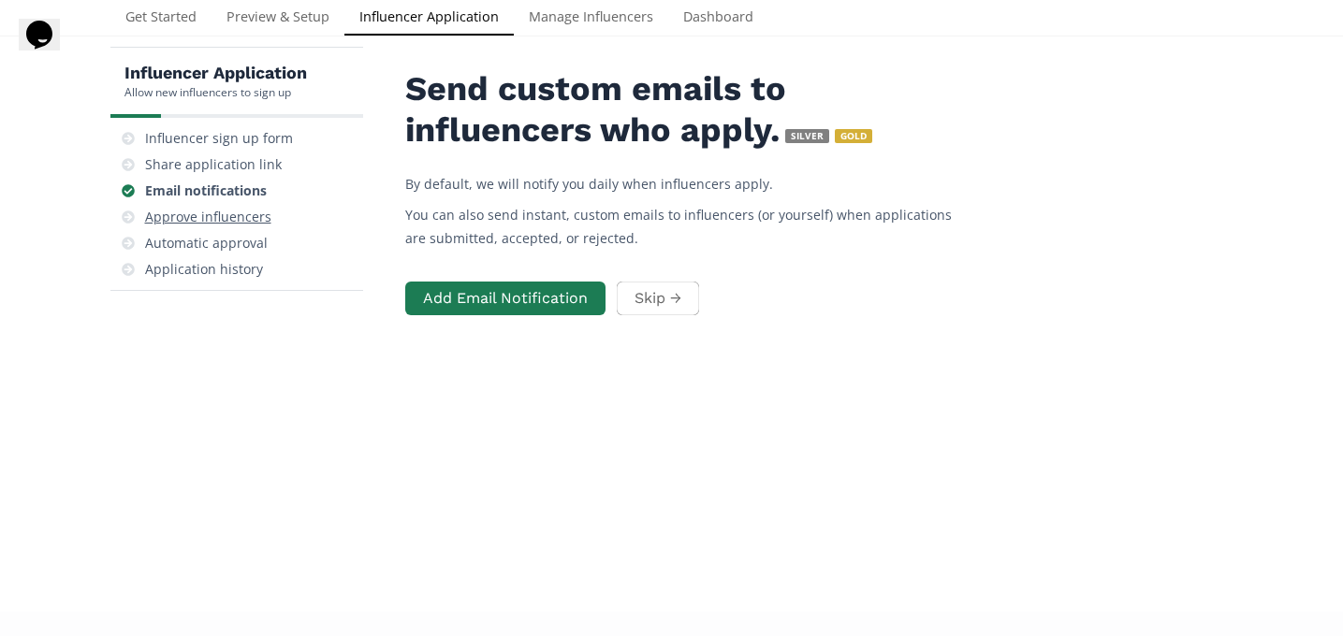
click at [212, 228] on div "Approve influencers" at bounding box center [237, 217] width 238 height 26
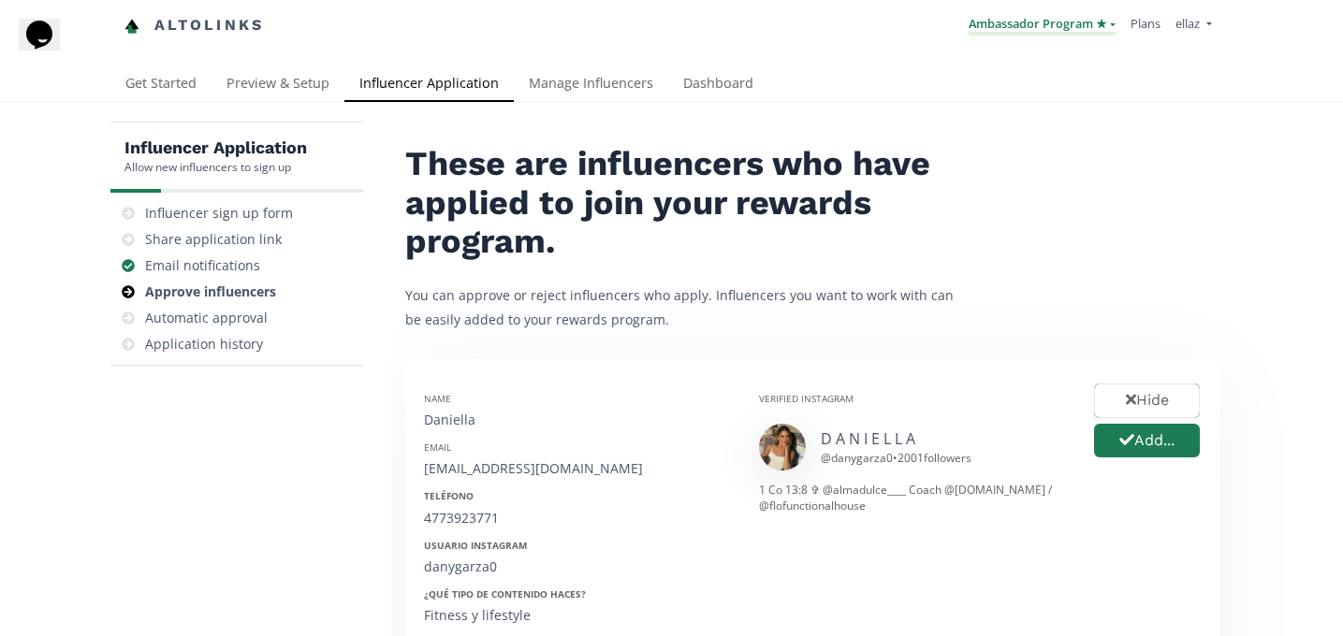
click at [1046, 32] on link "Ambassador Program ★" at bounding box center [1042, 25] width 147 height 21
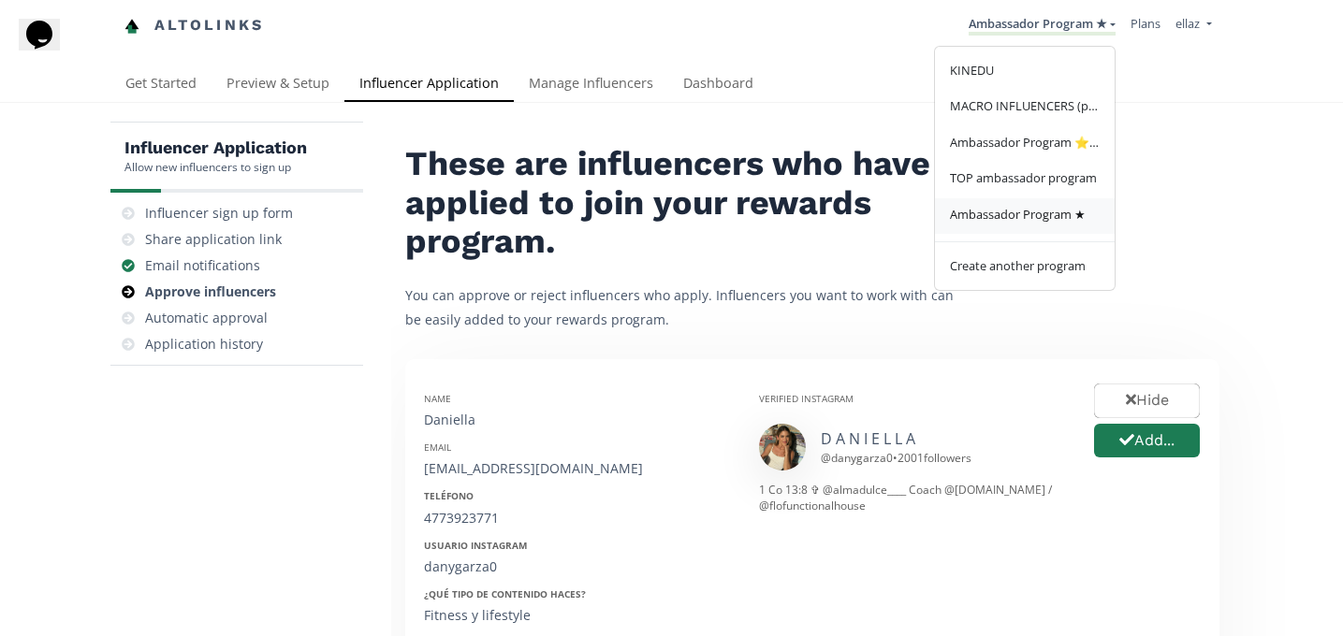
click at [1031, 222] on span "Ambassador Program ★" at bounding box center [1018, 214] width 136 height 17
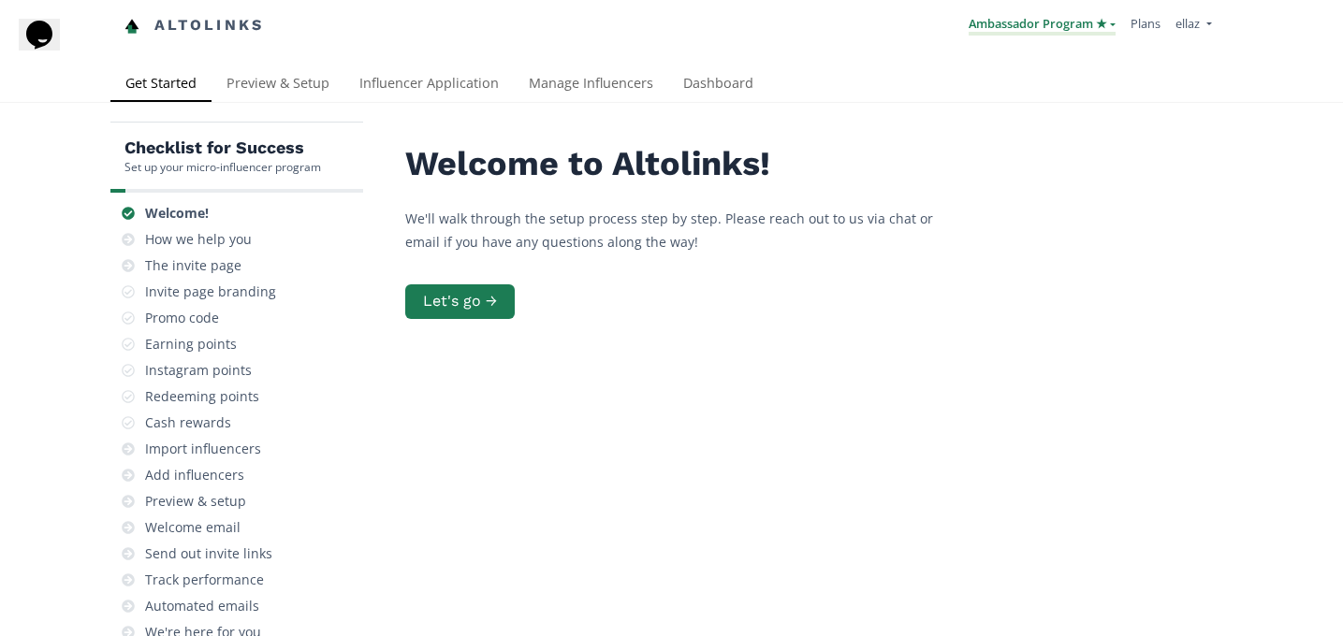
click at [1077, 28] on link "Ambassador Program ★" at bounding box center [1042, 25] width 147 height 21
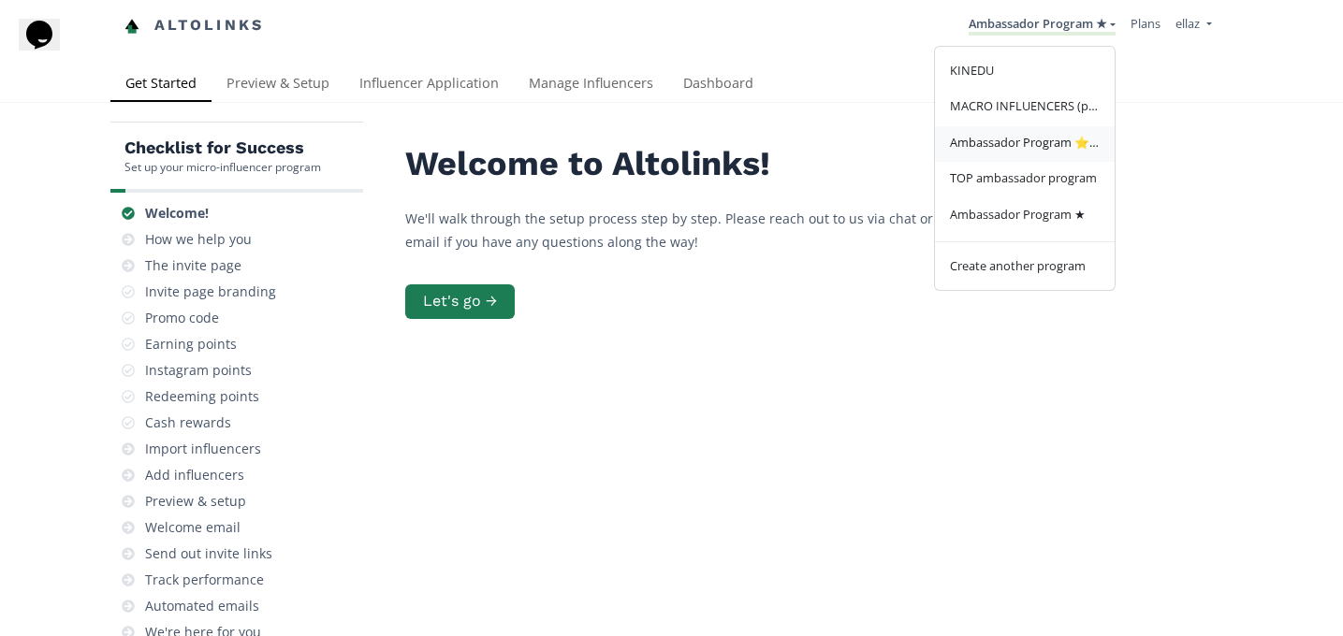
click at [1036, 139] on span "Ambassador Program ⭐️⭐️" at bounding box center [1025, 142] width 150 height 17
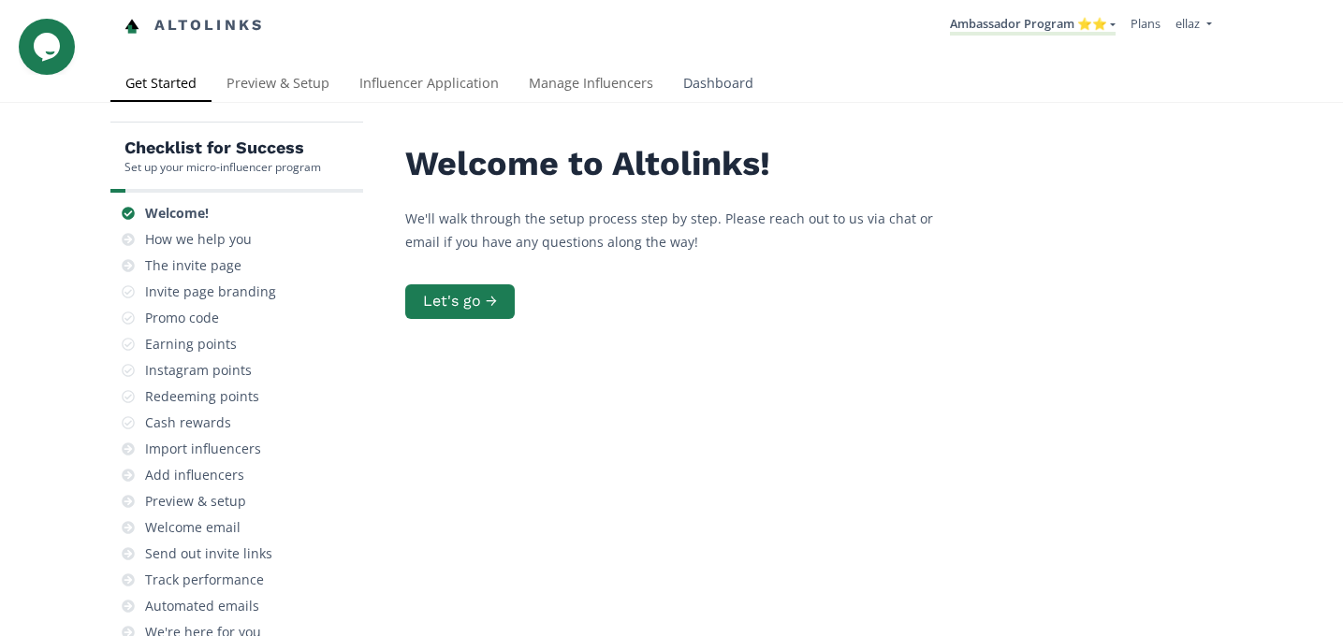
click at [722, 78] on link "Dashboard" at bounding box center [718, 84] width 100 height 37
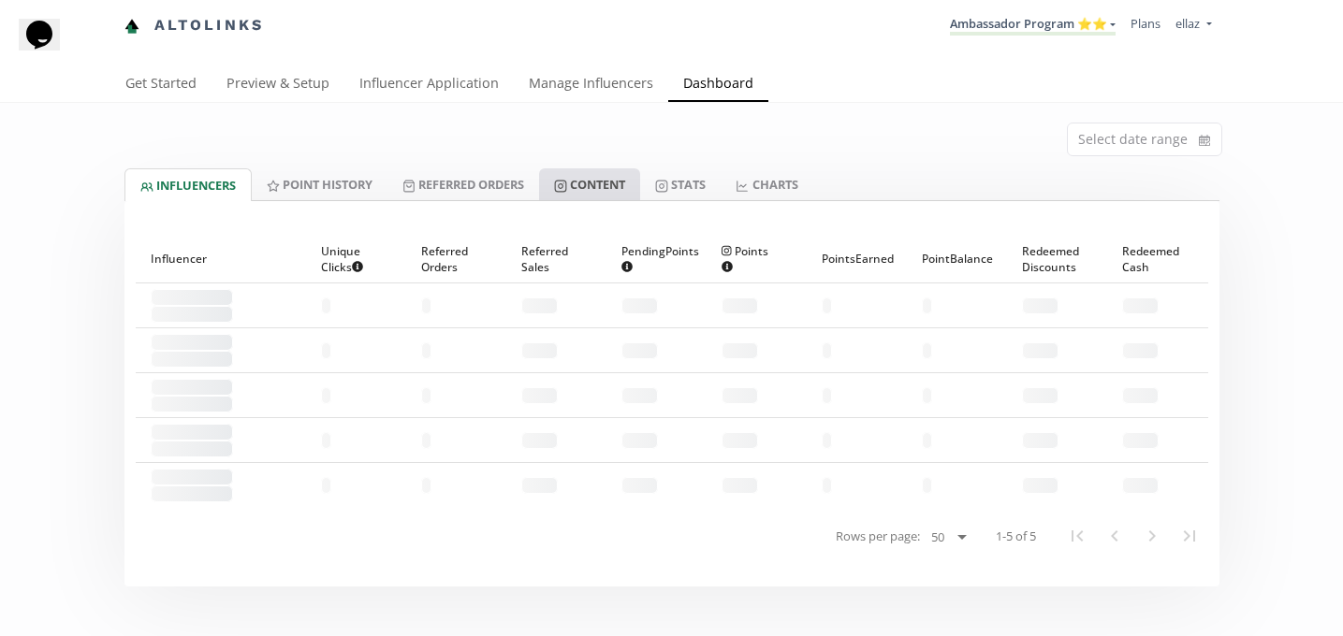
click at [611, 179] on link "Content" at bounding box center [589, 184] width 101 height 32
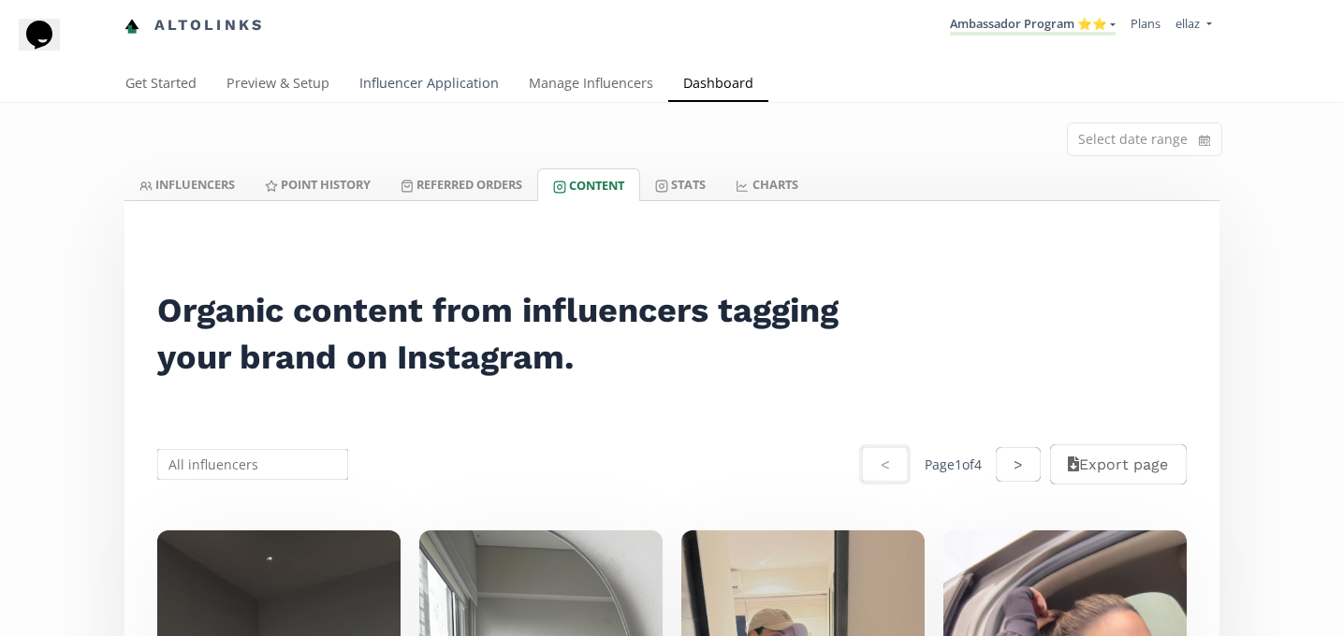
click at [447, 90] on link "Influencer Application" at bounding box center [428, 84] width 169 height 37
